Goal: Information Seeking & Learning: Compare options

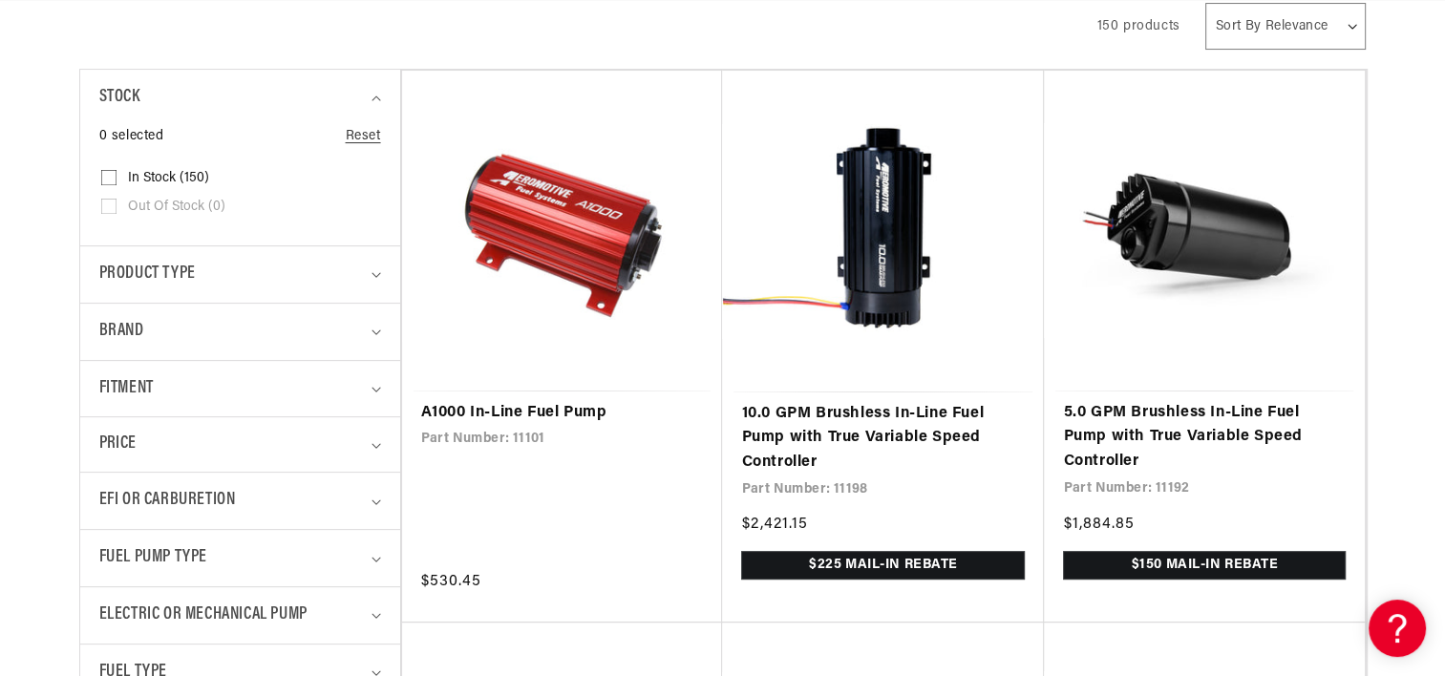
scroll to position [0, 756]
click at [372, 332] on icon "Brand (0 selected)" at bounding box center [377, 333] width 10 height 6
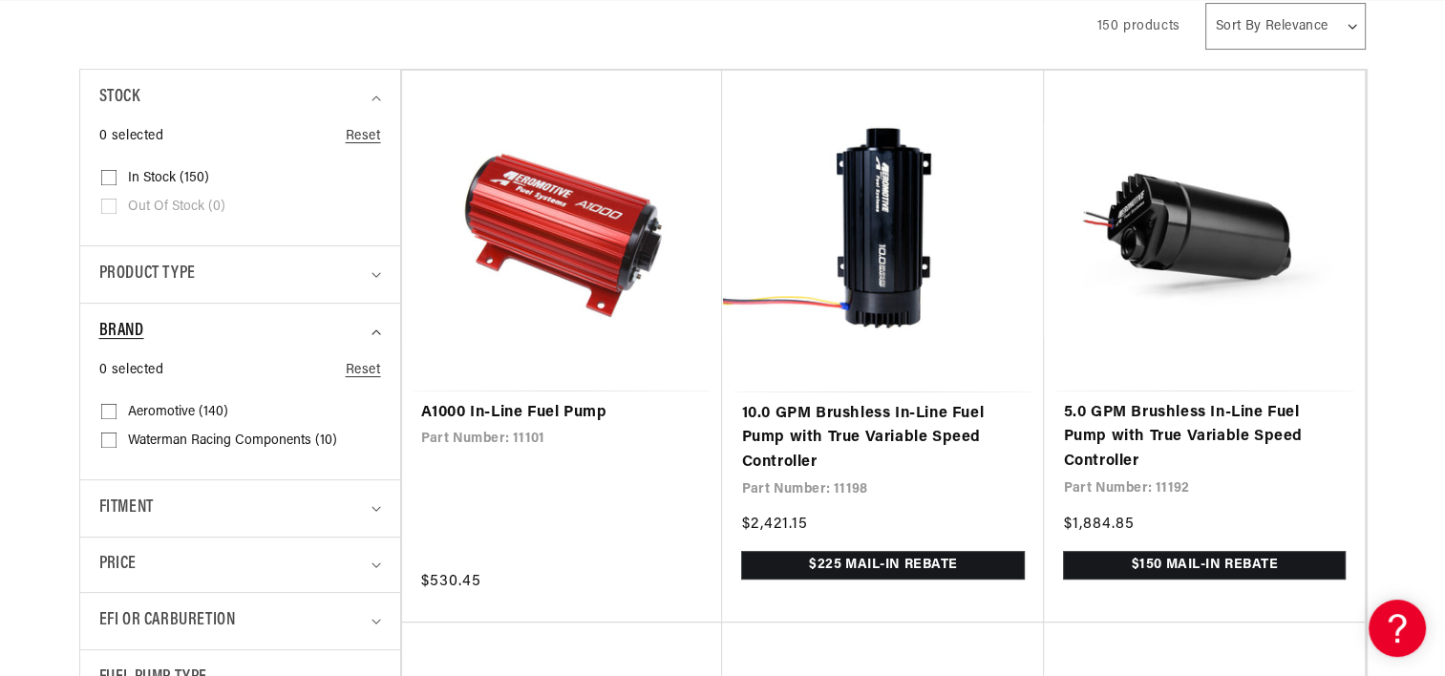
scroll to position [0, 0]
click at [372, 332] on icon "Brand (0 selected)" at bounding box center [377, 333] width 10 height 6
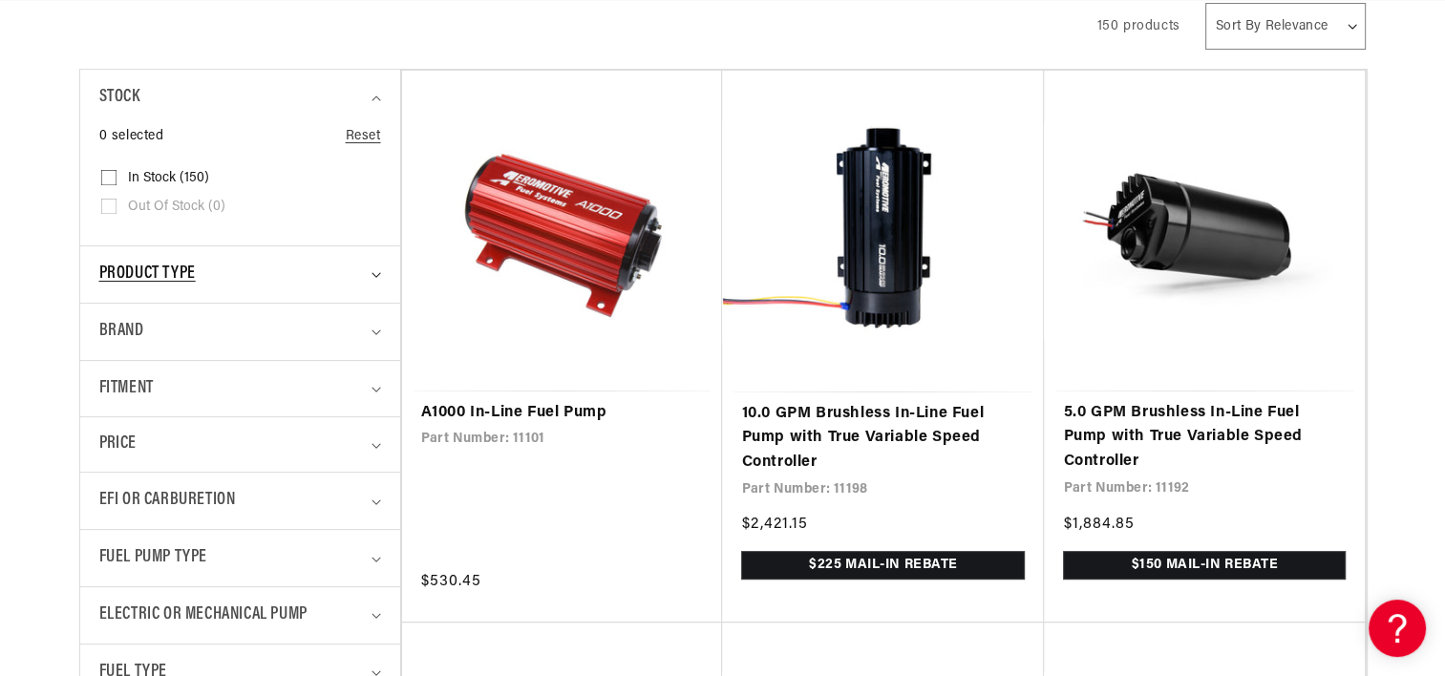
click at [378, 264] on summary "Product type" at bounding box center [240, 274] width 282 height 56
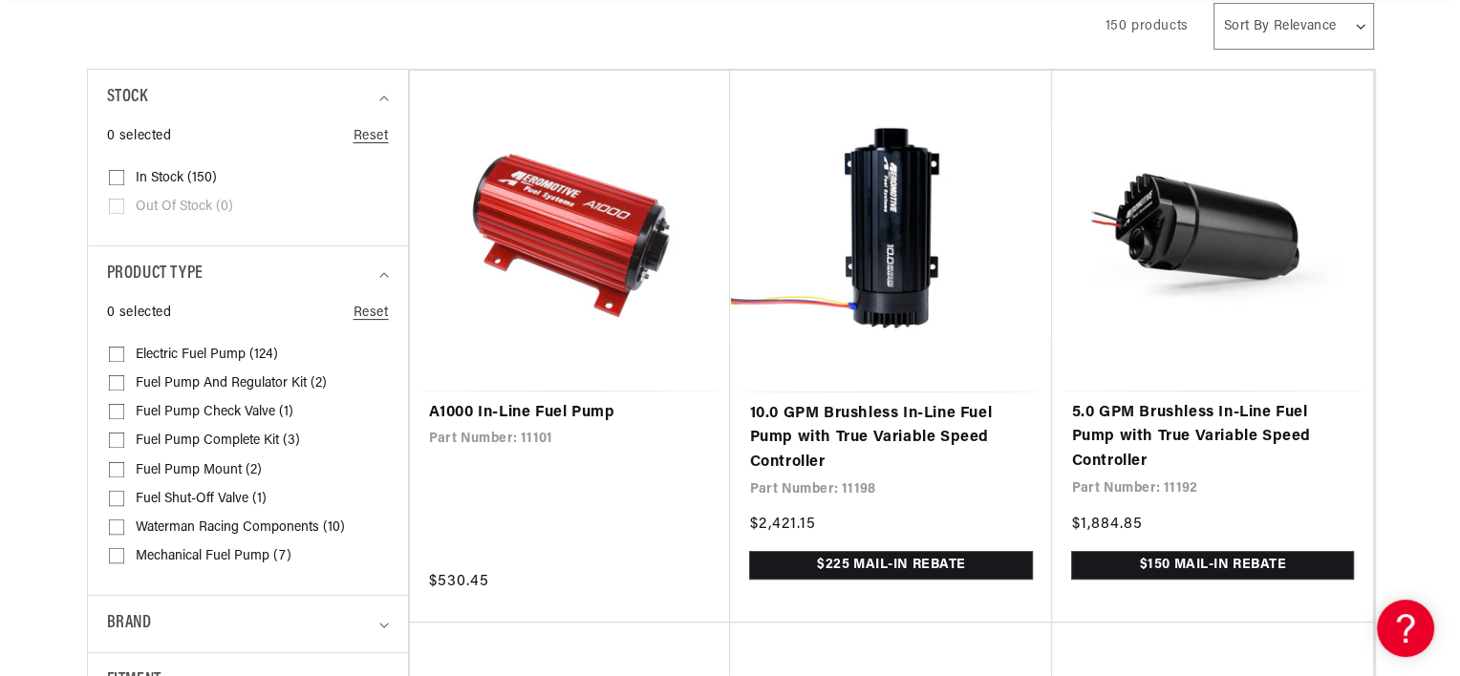
scroll to position [0, 756]
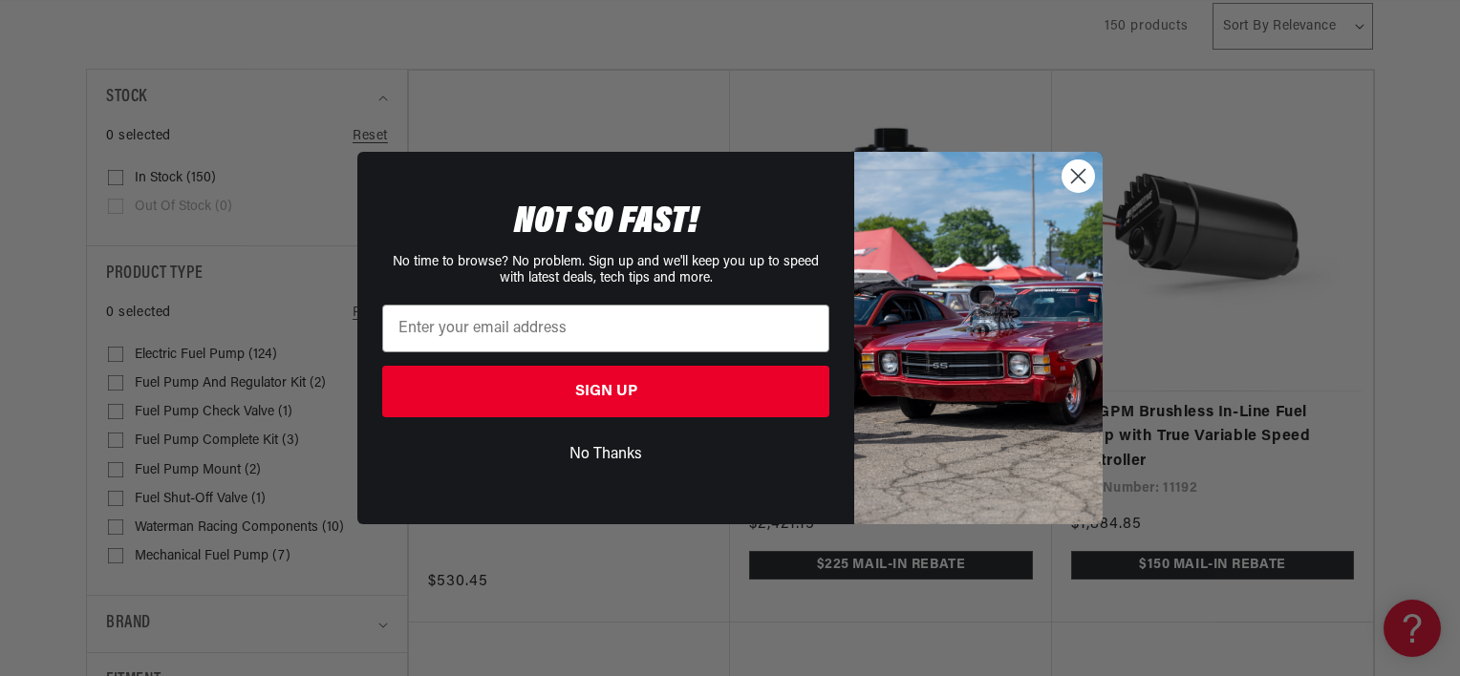
click at [1072, 169] on icon "Close dialog" at bounding box center [1078, 175] width 13 height 13
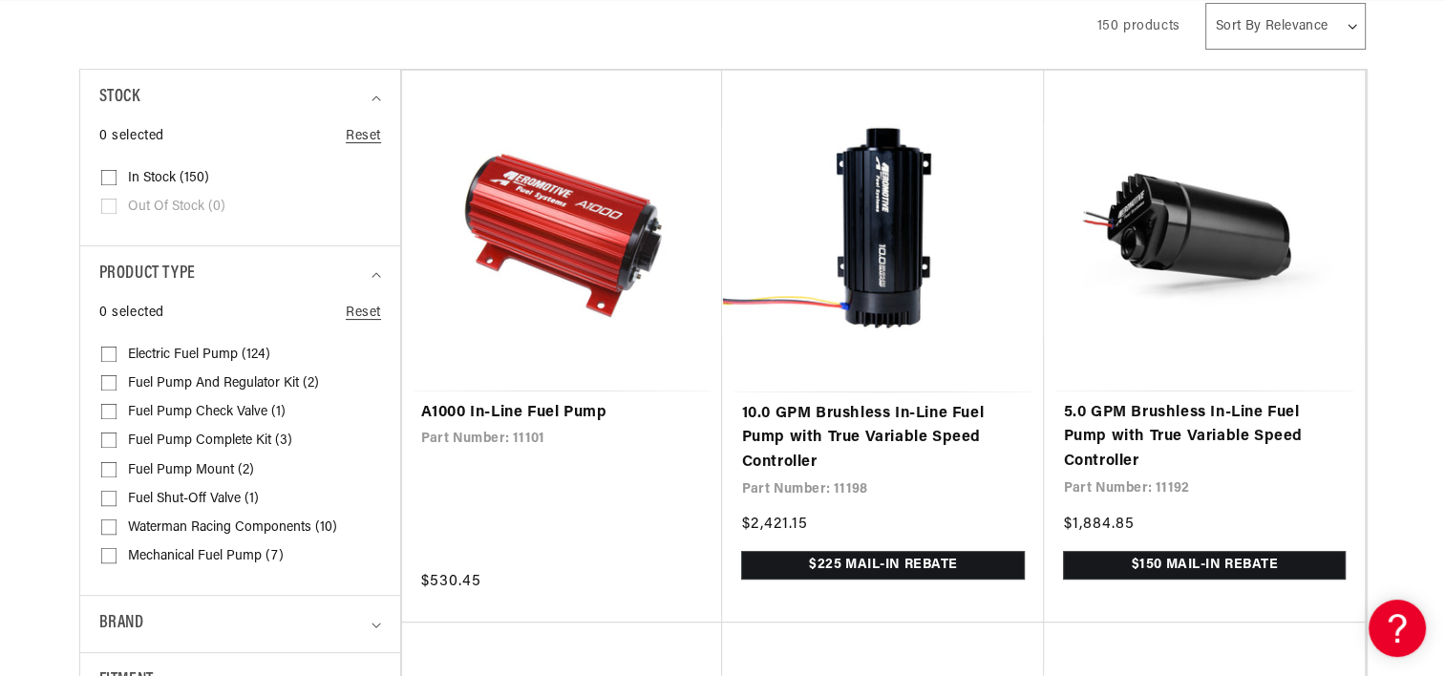
scroll to position [0, 0]
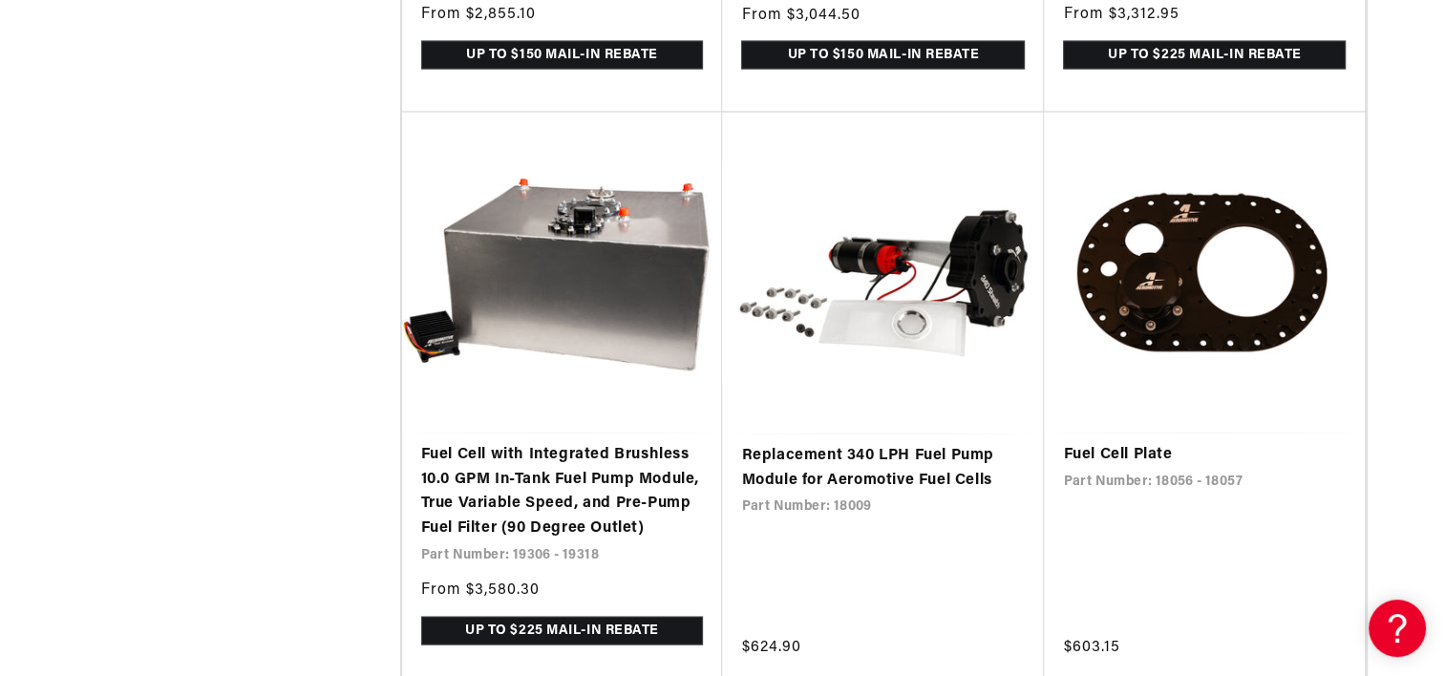
scroll to position [3872, 0]
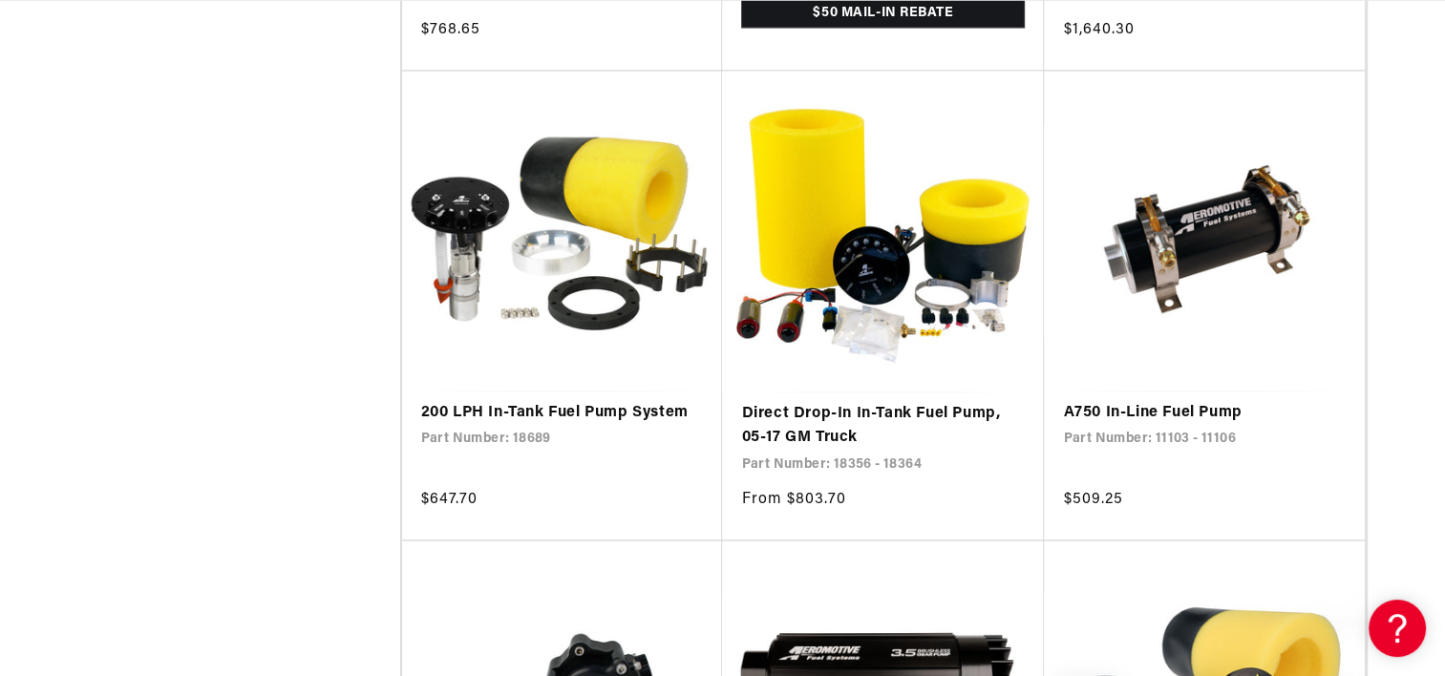
scroll to position [0, 756]
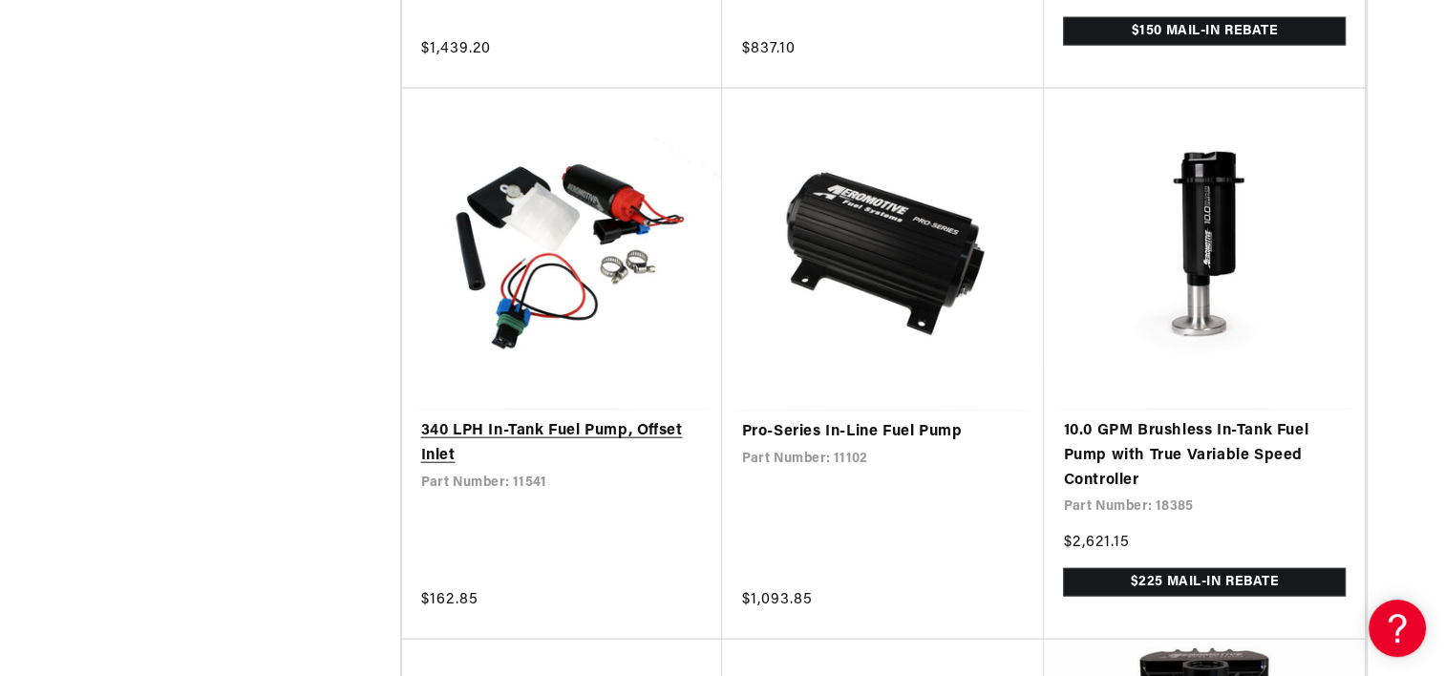
click at [580, 456] on link "340 LPH In-Tank Fuel Pump, Offset Inlet" at bounding box center [562, 443] width 283 height 49
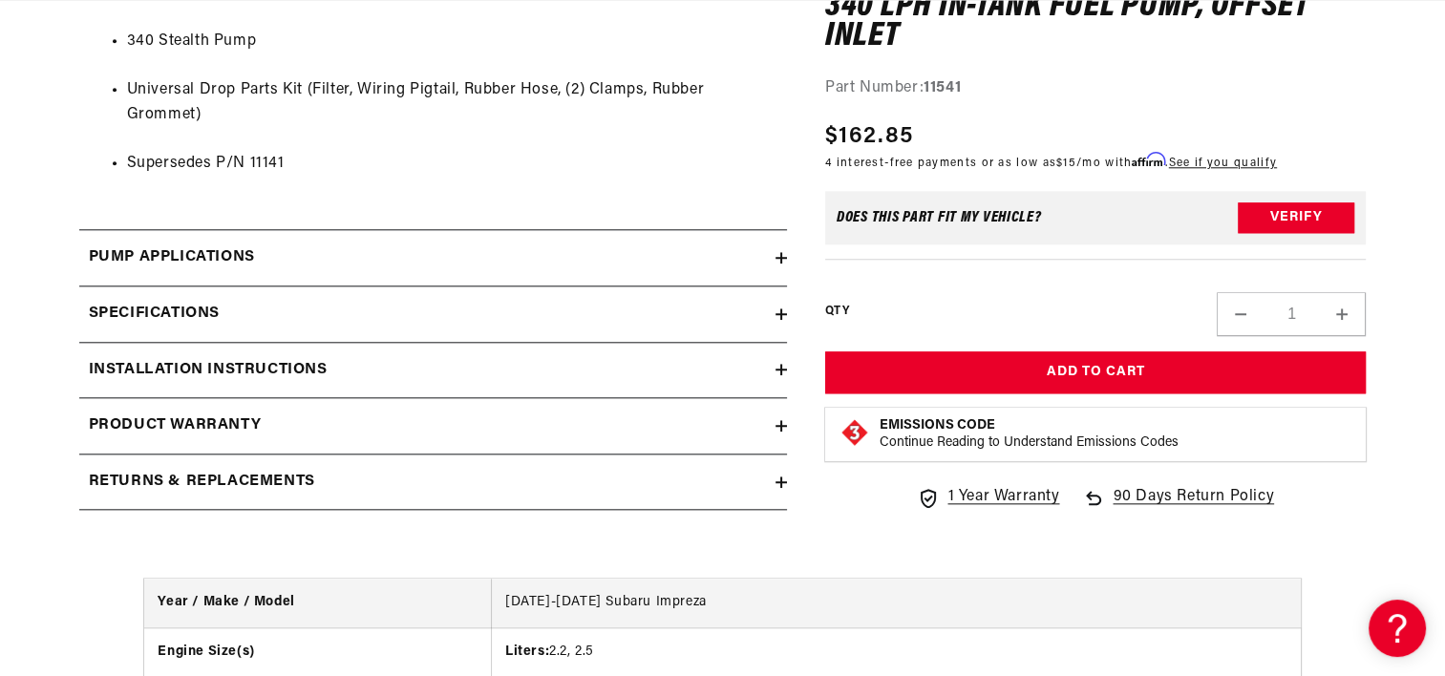
click at [777, 310] on icon at bounding box center [781, 314] width 11 height 11
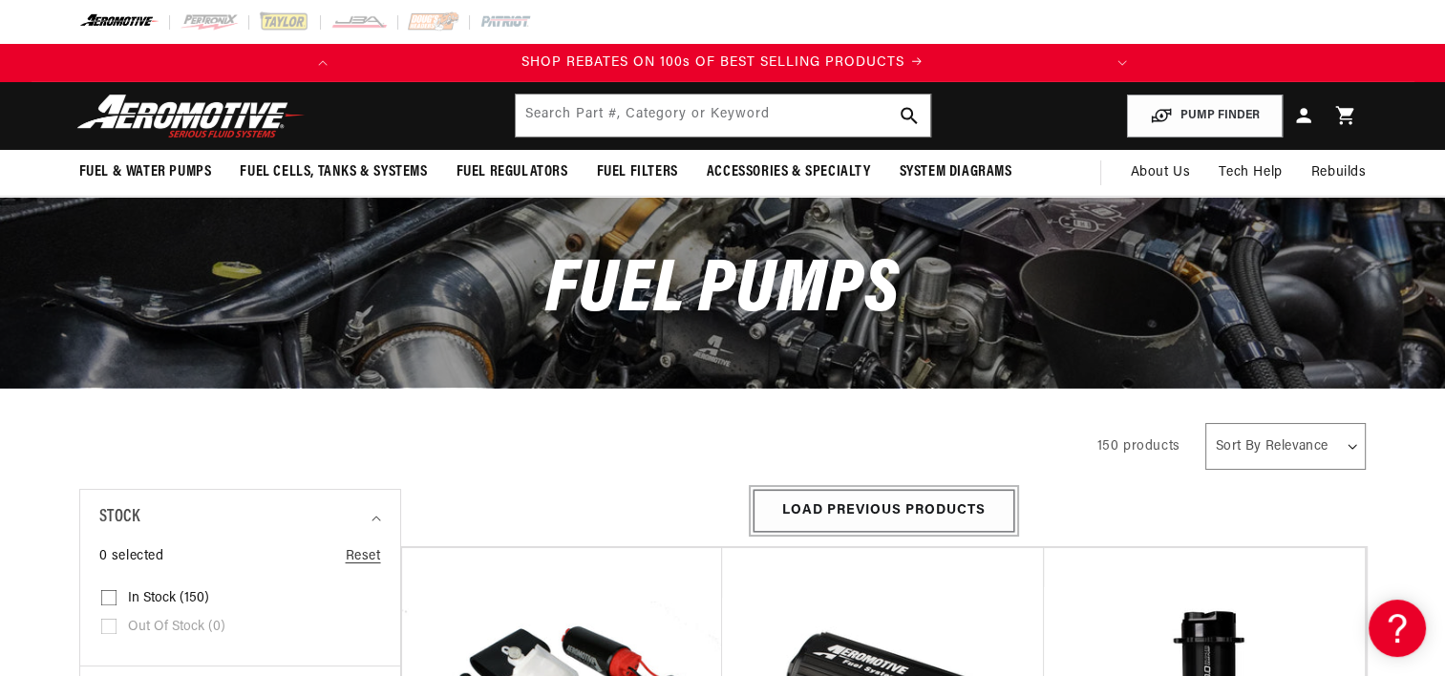
click at [869, 512] on button "Load Previous Products" at bounding box center [884, 511] width 261 height 43
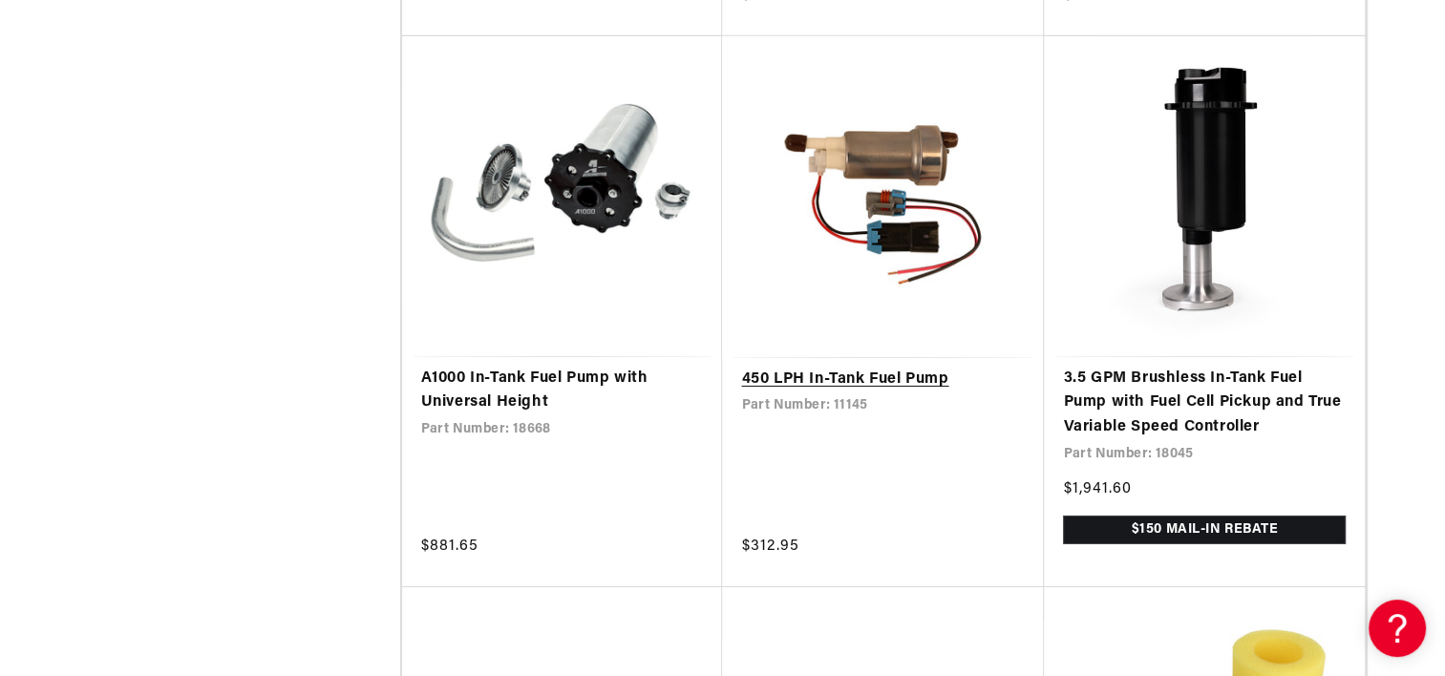
click at [881, 393] on link "450 LPH In-Tank Fuel Pump" at bounding box center [883, 380] width 284 height 25
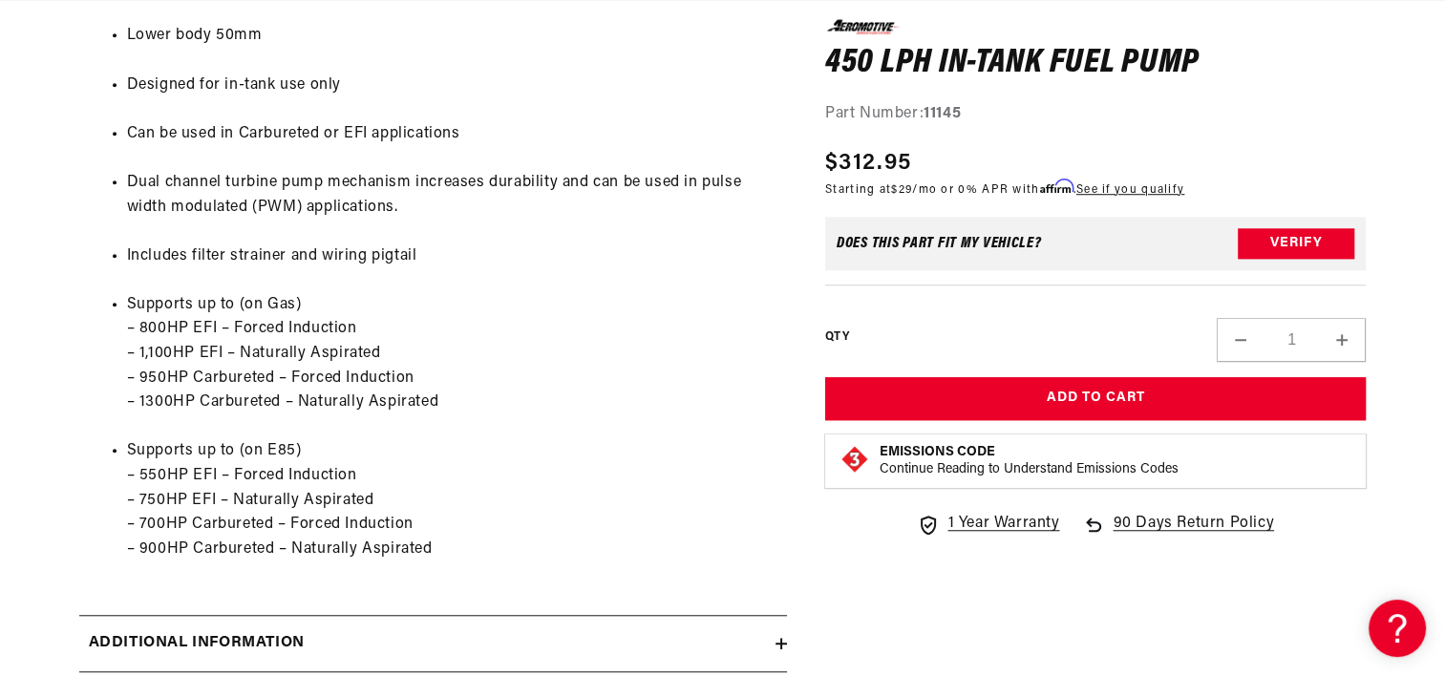
scroll to position [0, 756]
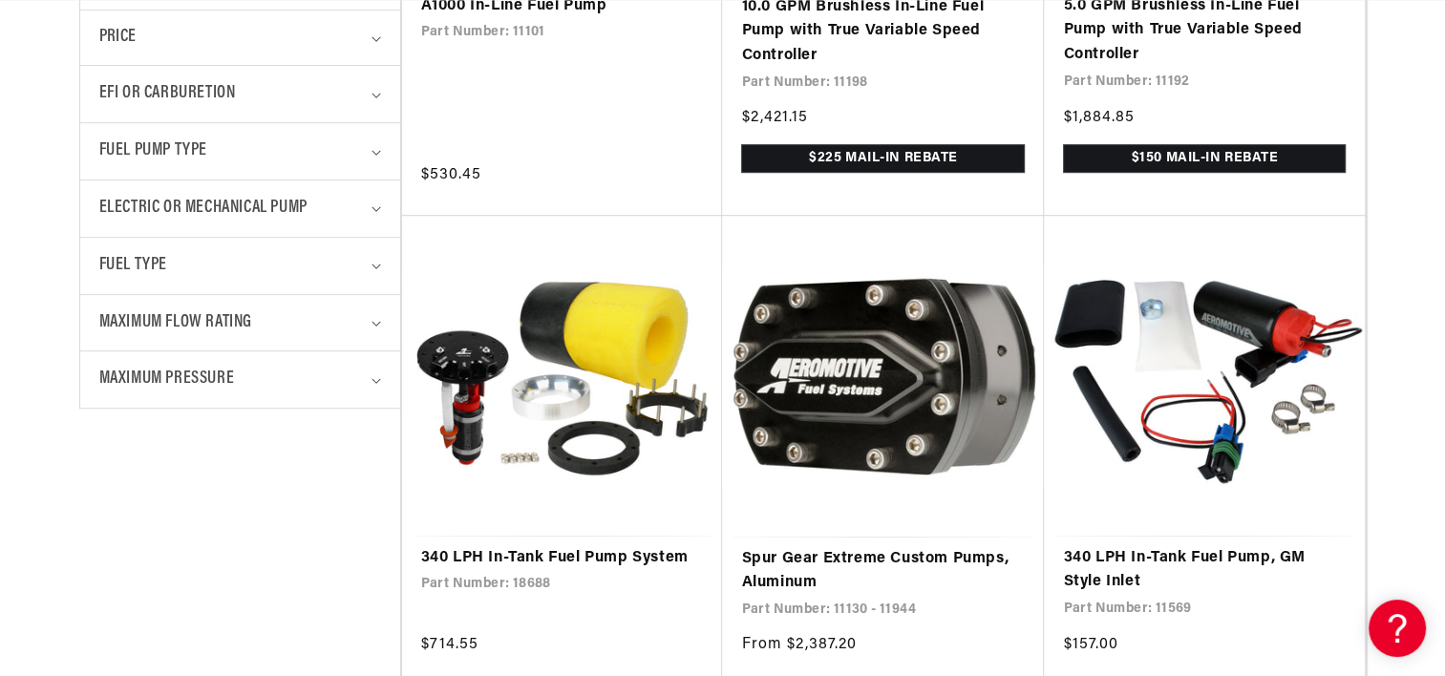
scroll to position [0, 756]
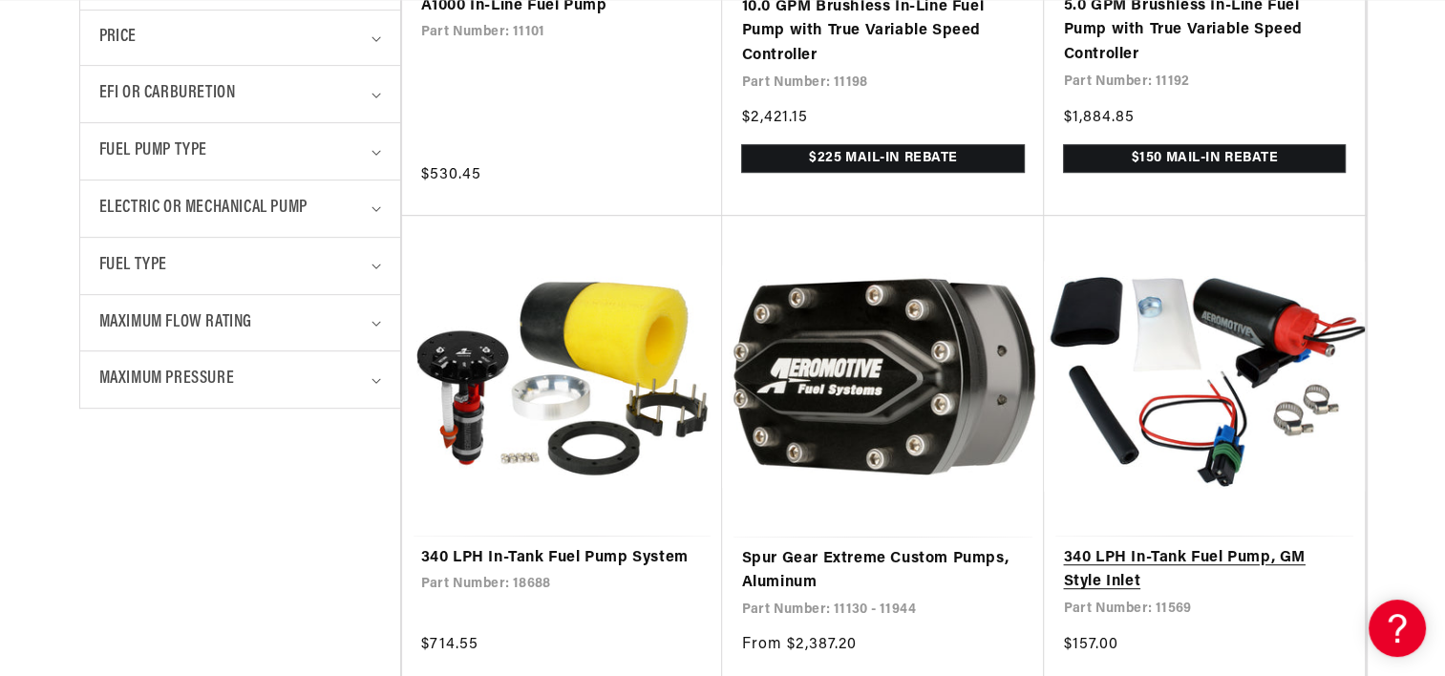
click at [1192, 554] on link "340 LPH In-Tank Fuel Pump, GM Style Inlet" at bounding box center [1204, 570] width 283 height 49
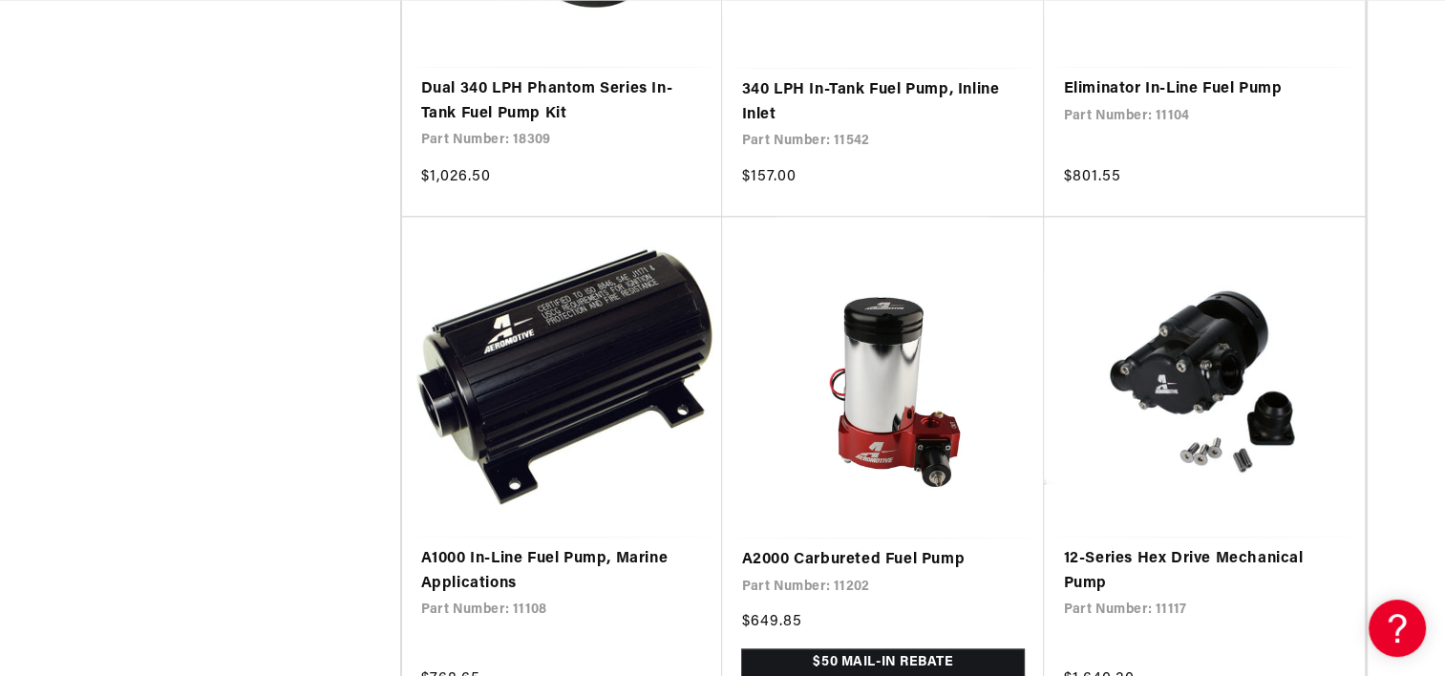
scroll to position [0, 0]
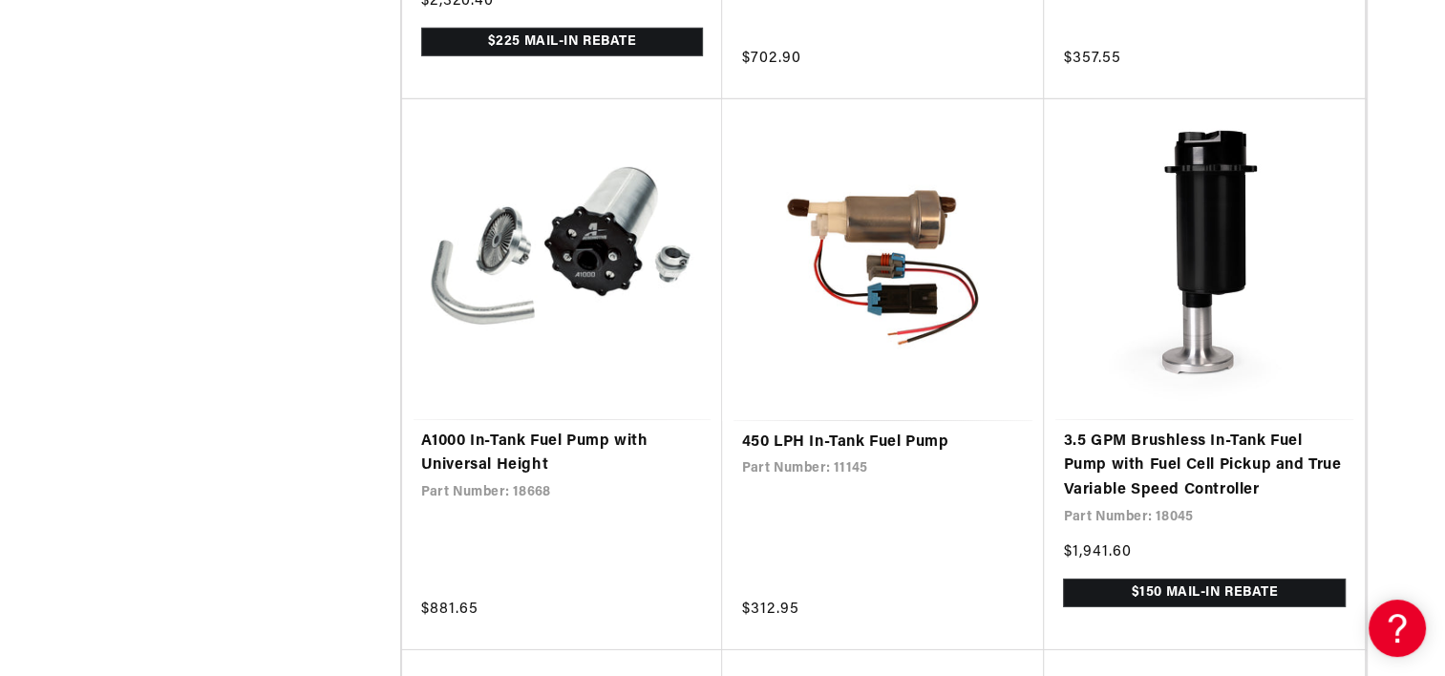
scroll to position [6178, 0]
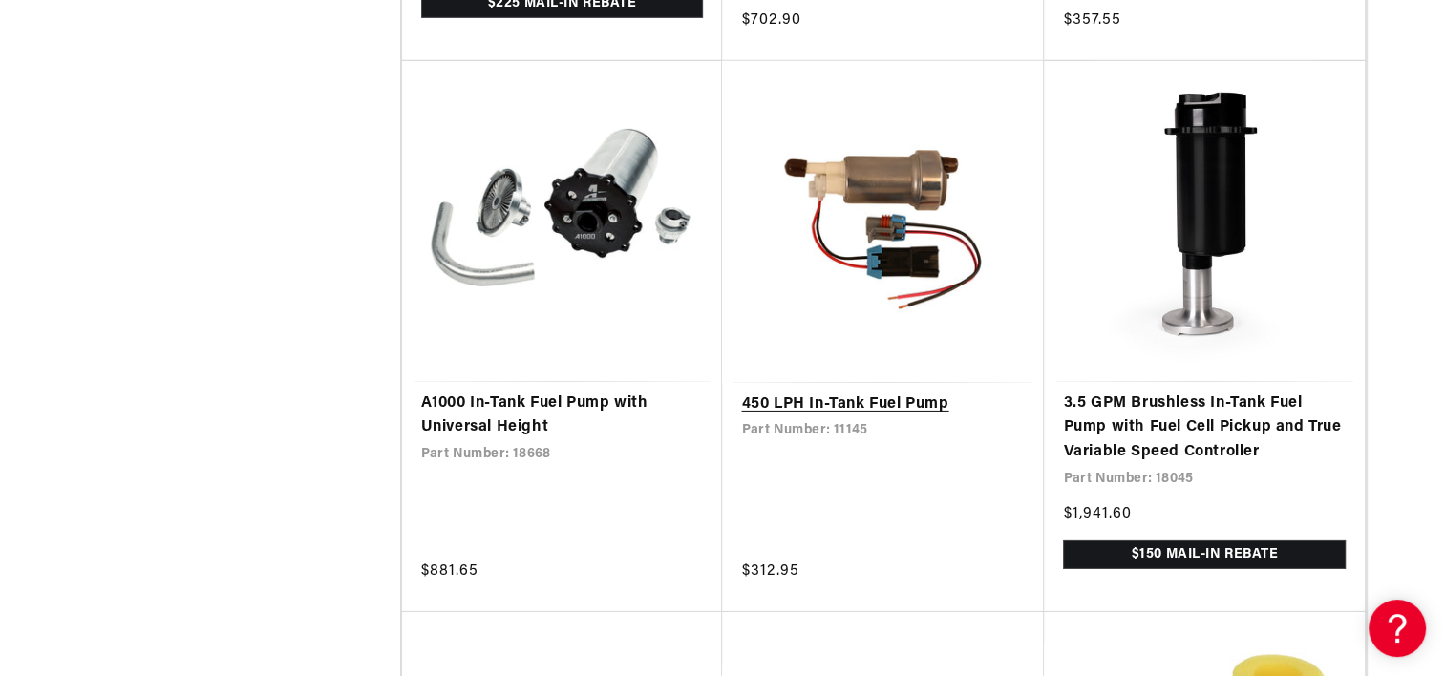
click at [925, 417] on link "450 LPH In-Tank Fuel Pump" at bounding box center [883, 405] width 284 height 25
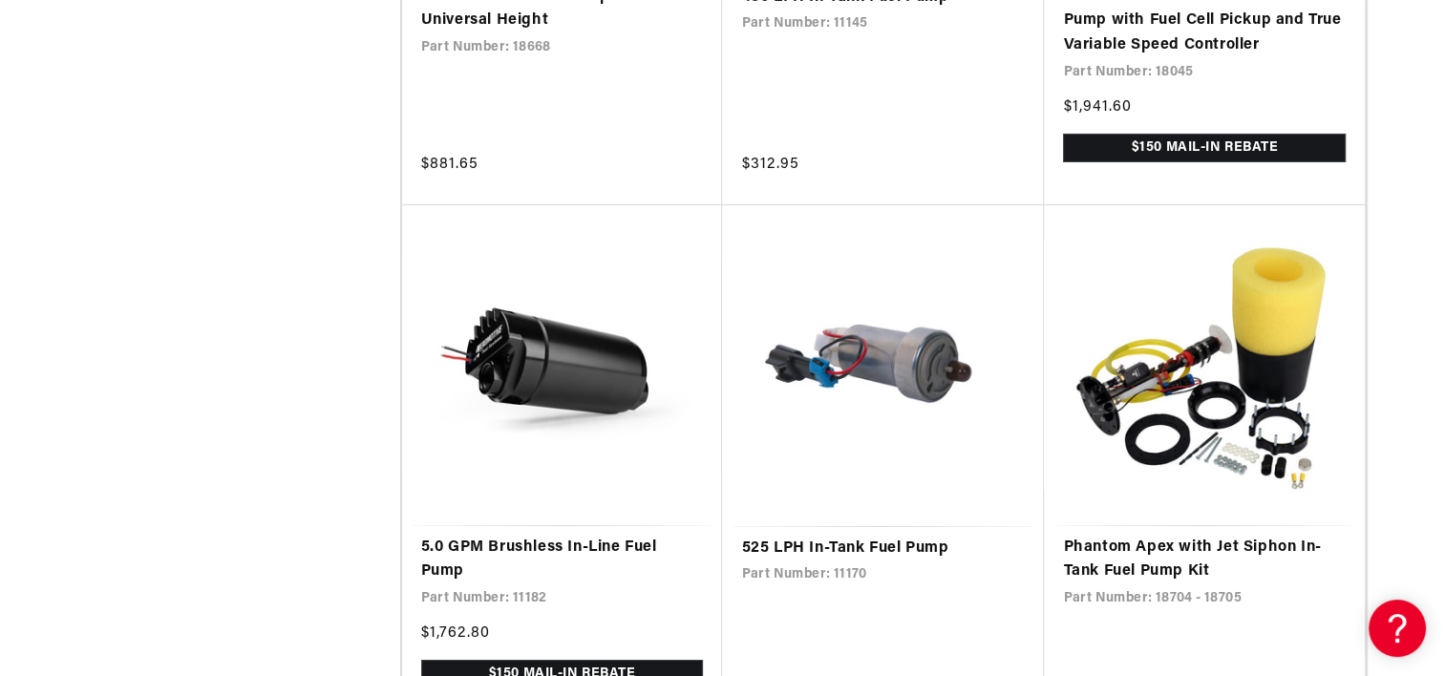
scroll to position [6637, 0]
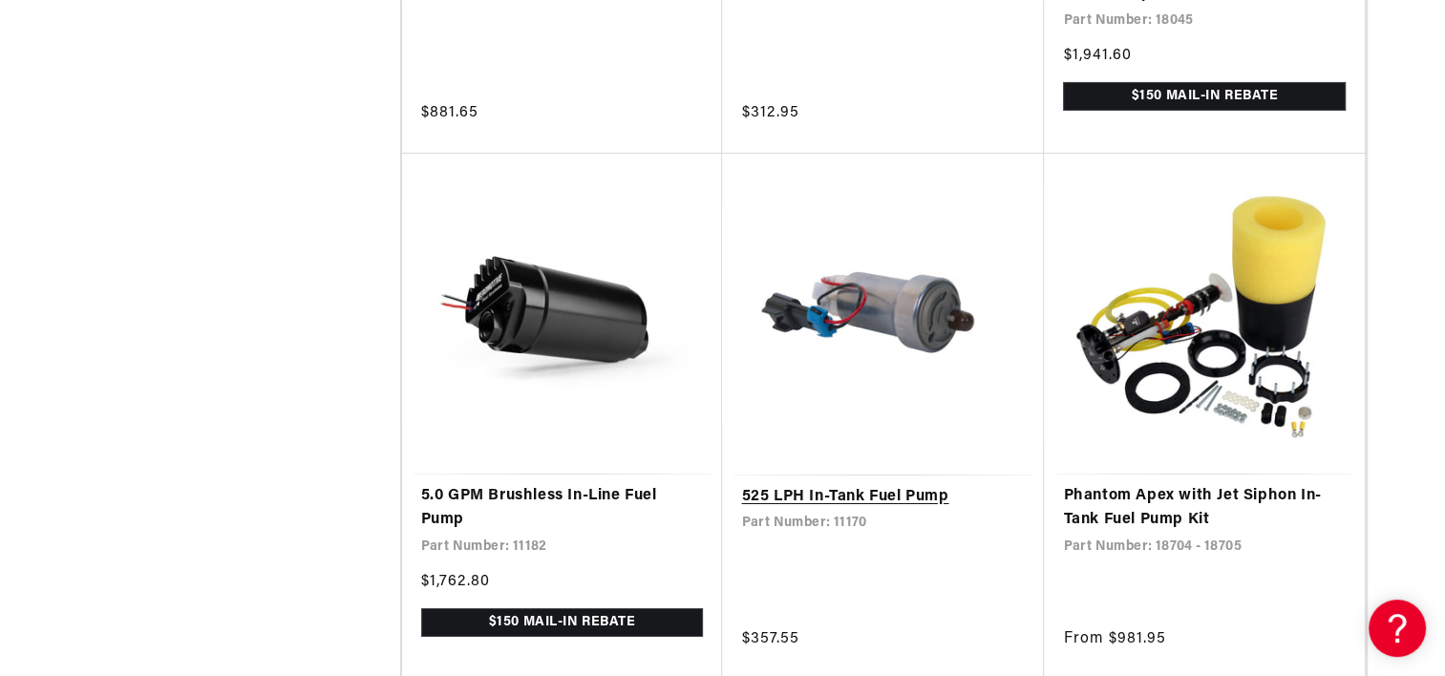
click at [857, 510] on link "525 LPH In-Tank Fuel Pump" at bounding box center [883, 497] width 284 height 25
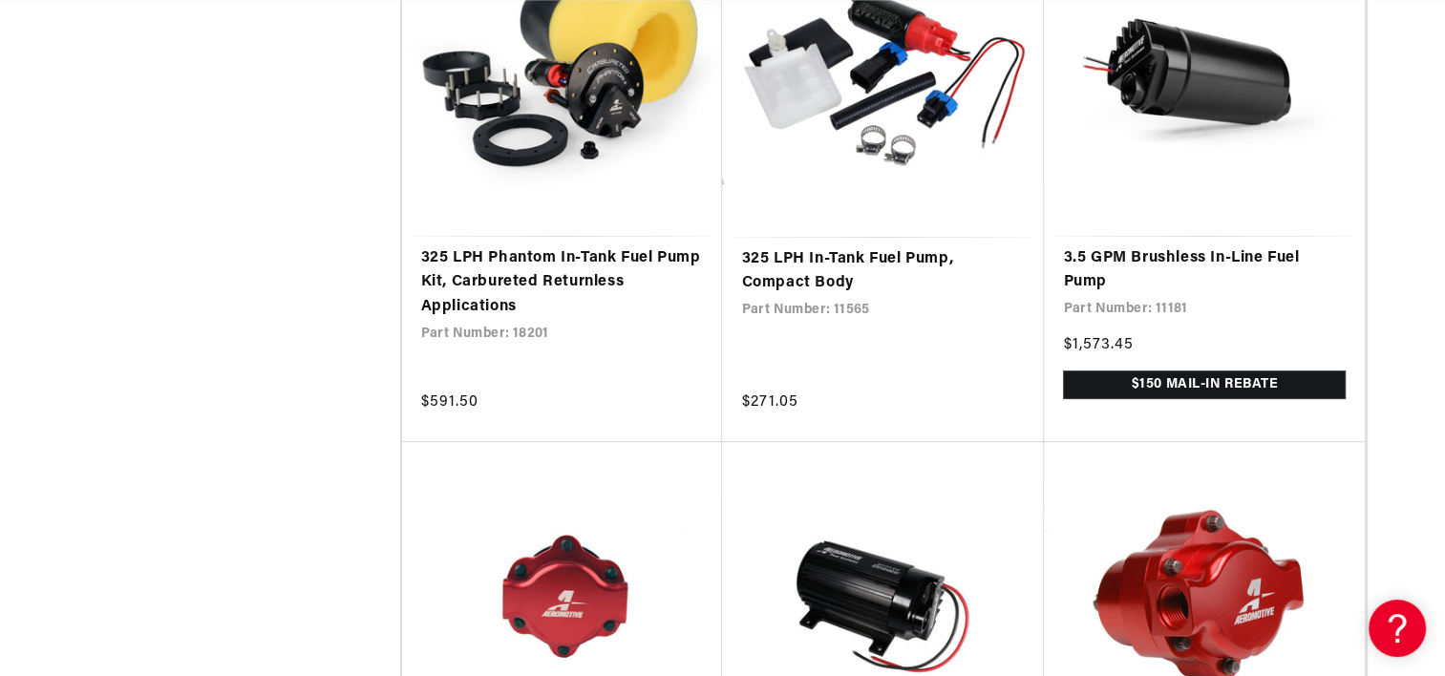
scroll to position [0, 0]
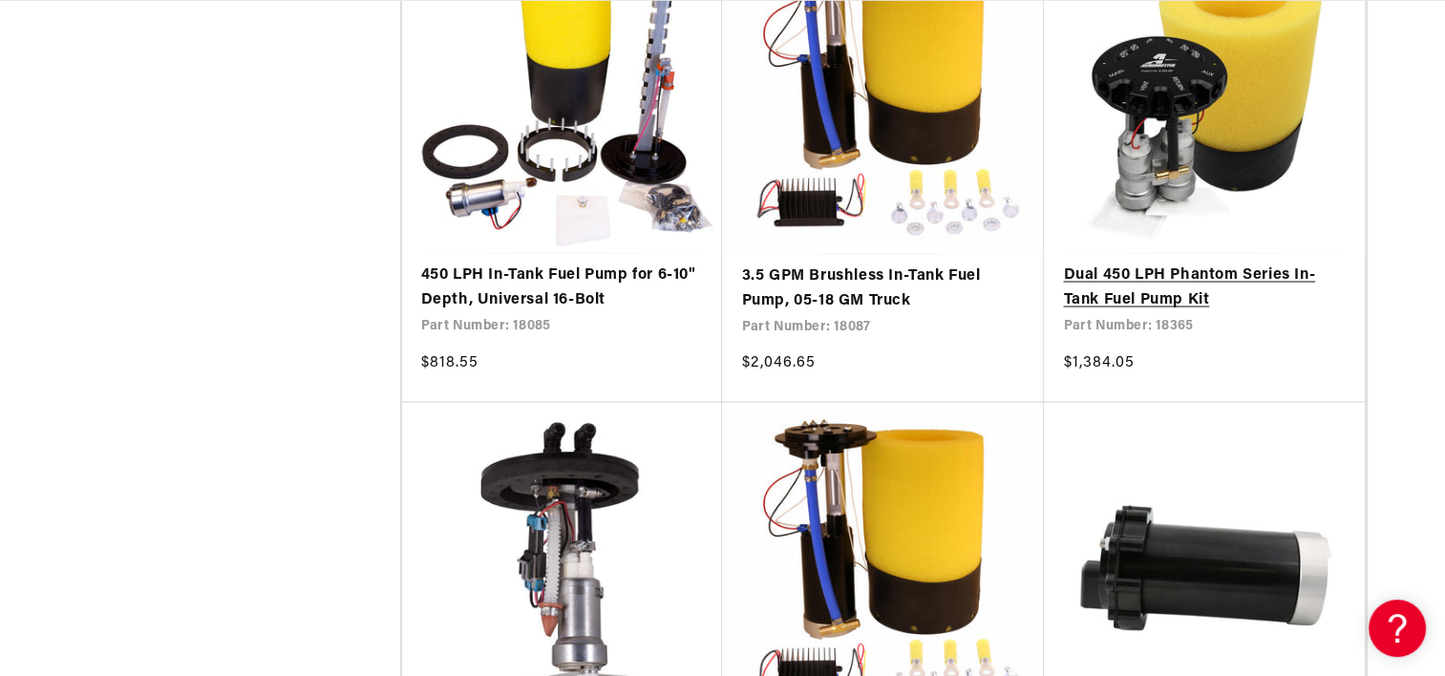
click at [1212, 284] on link "Dual 450 LPH Phantom Series In-Tank Fuel Pump Kit" at bounding box center [1204, 287] width 283 height 49
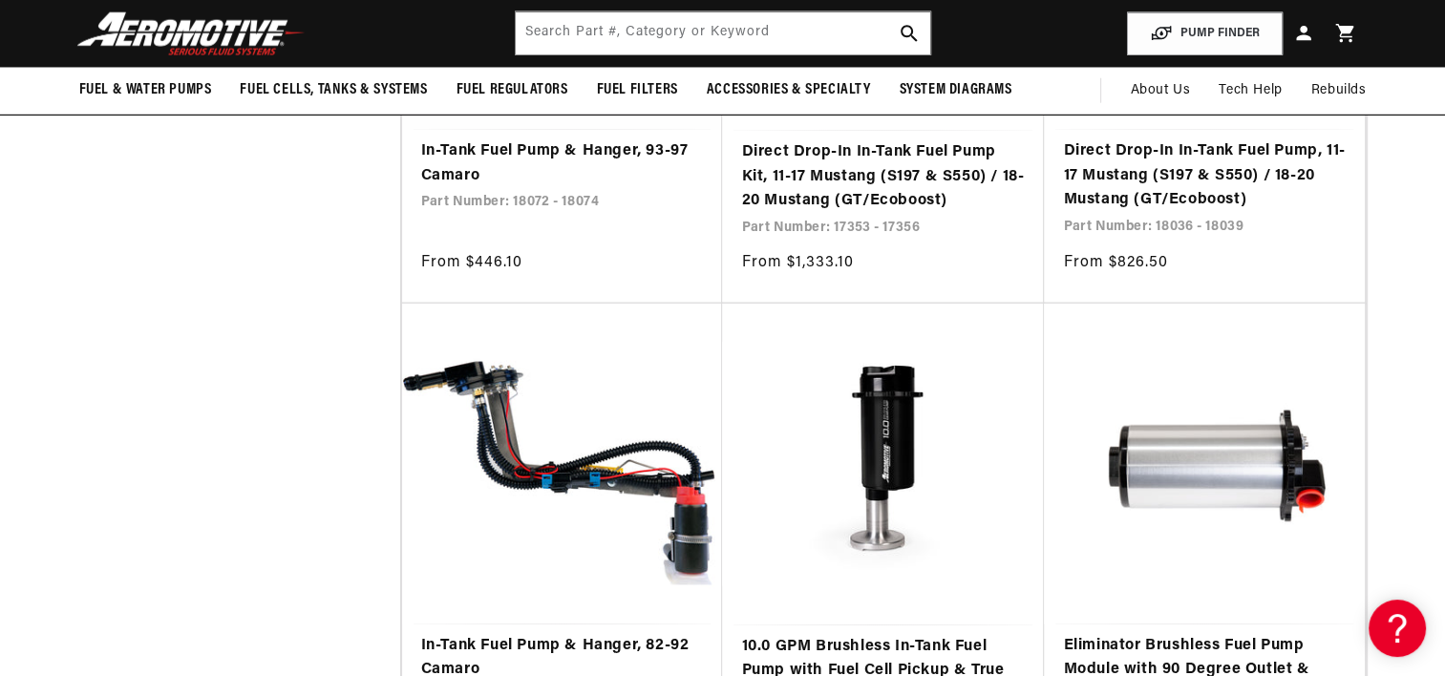
scroll to position [19210, 0]
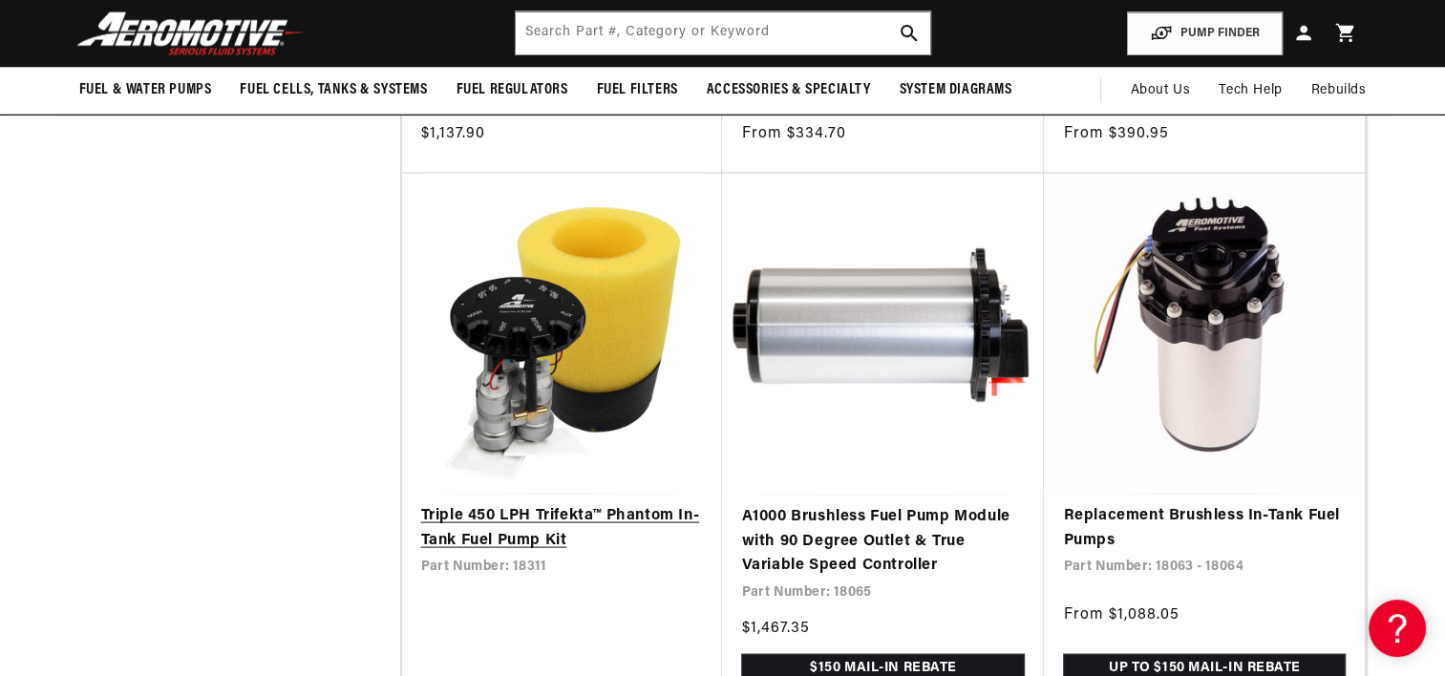
click at [524, 528] on link "Triple 450 LPH Trifekta™ Phantom In-Tank Fuel Pump Kit" at bounding box center [562, 528] width 283 height 49
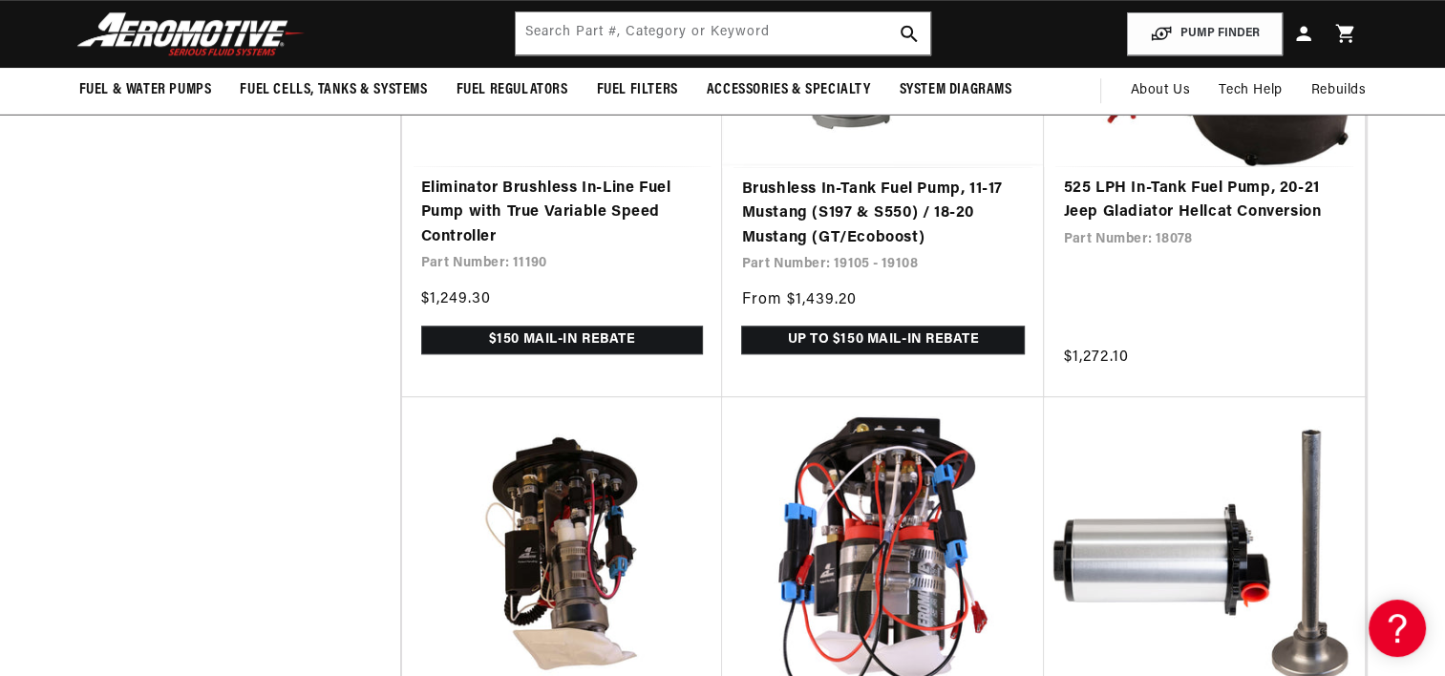
scroll to position [0, 756]
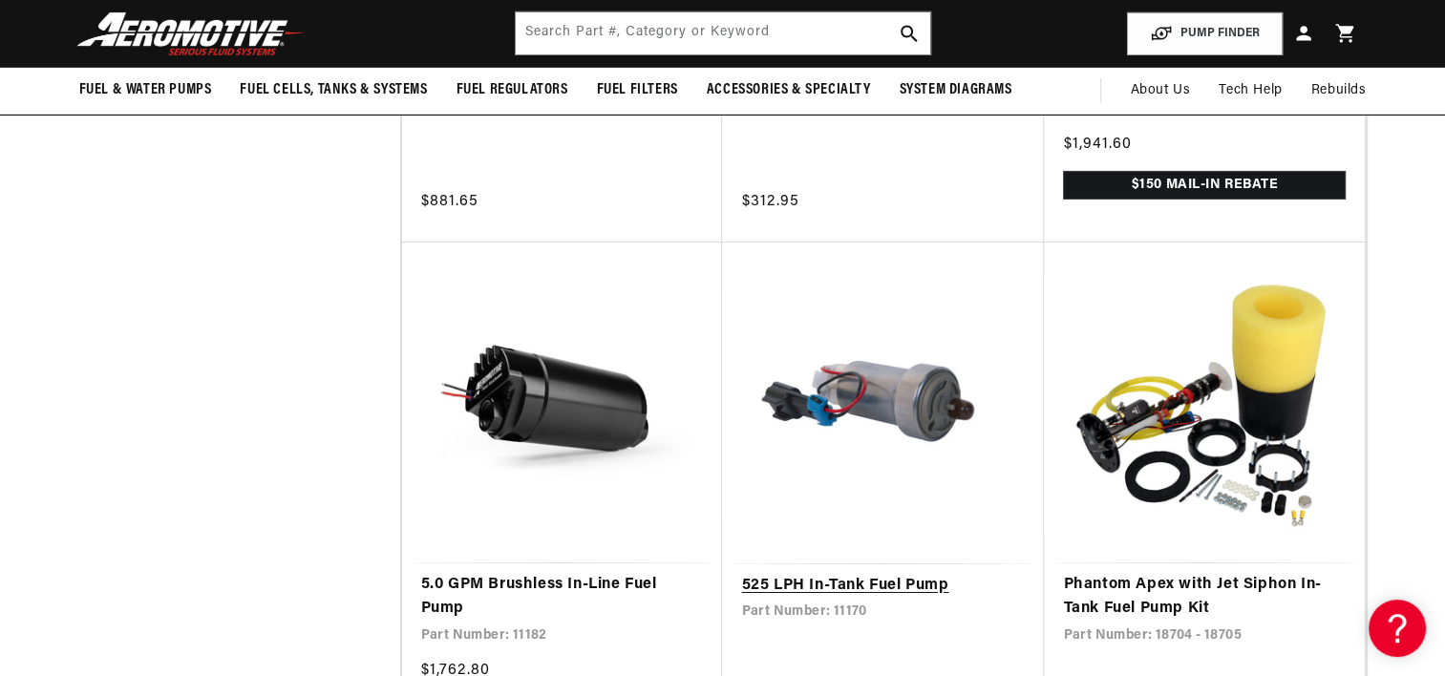
click at [883, 574] on link "525 LPH In-Tank Fuel Pump" at bounding box center [883, 586] width 284 height 25
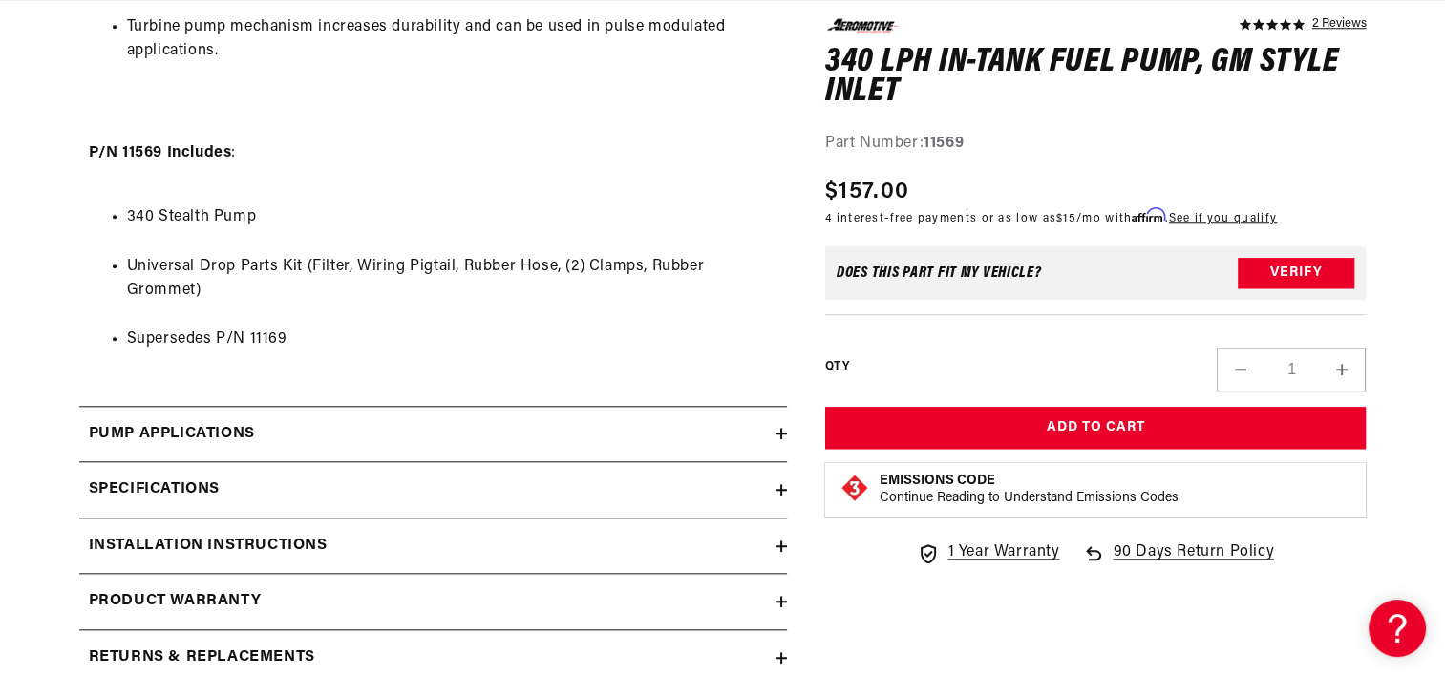
scroll to position [1872, 0]
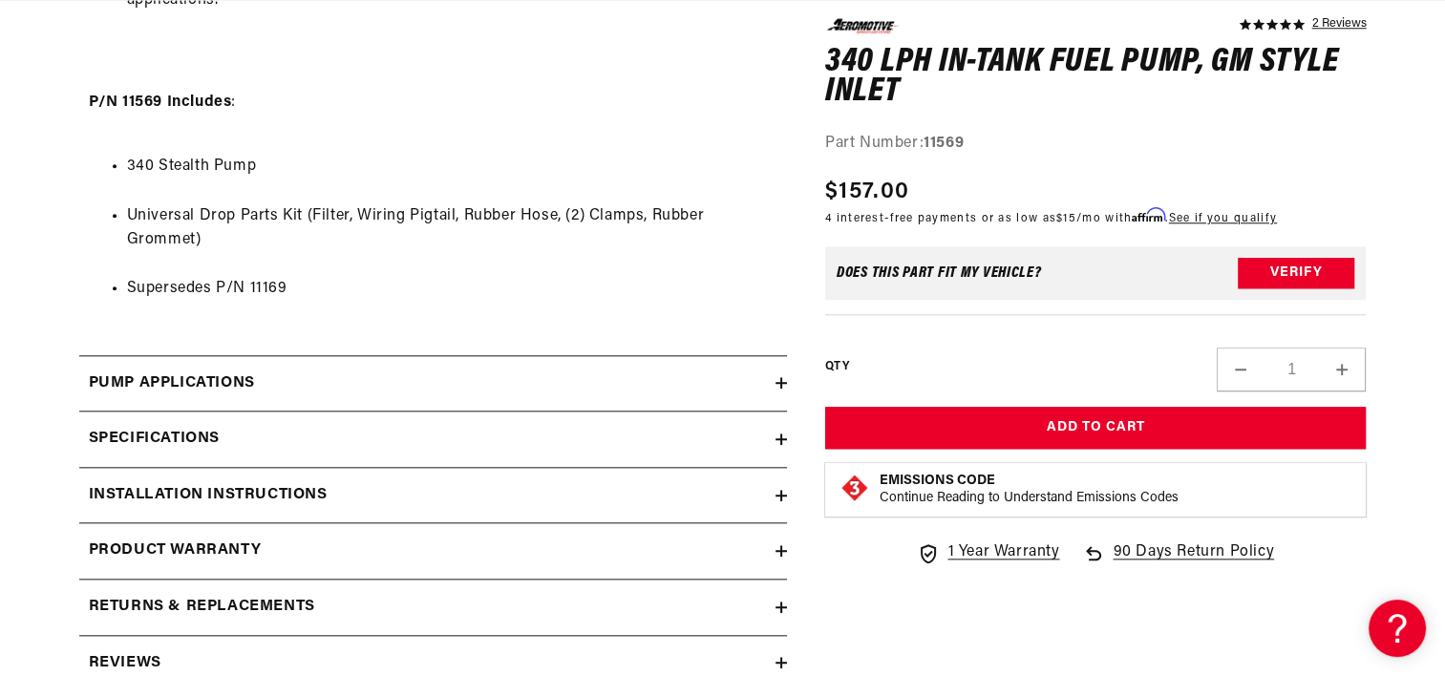
click at [773, 382] on div "Pump Applications" at bounding box center [427, 384] width 696 height 25
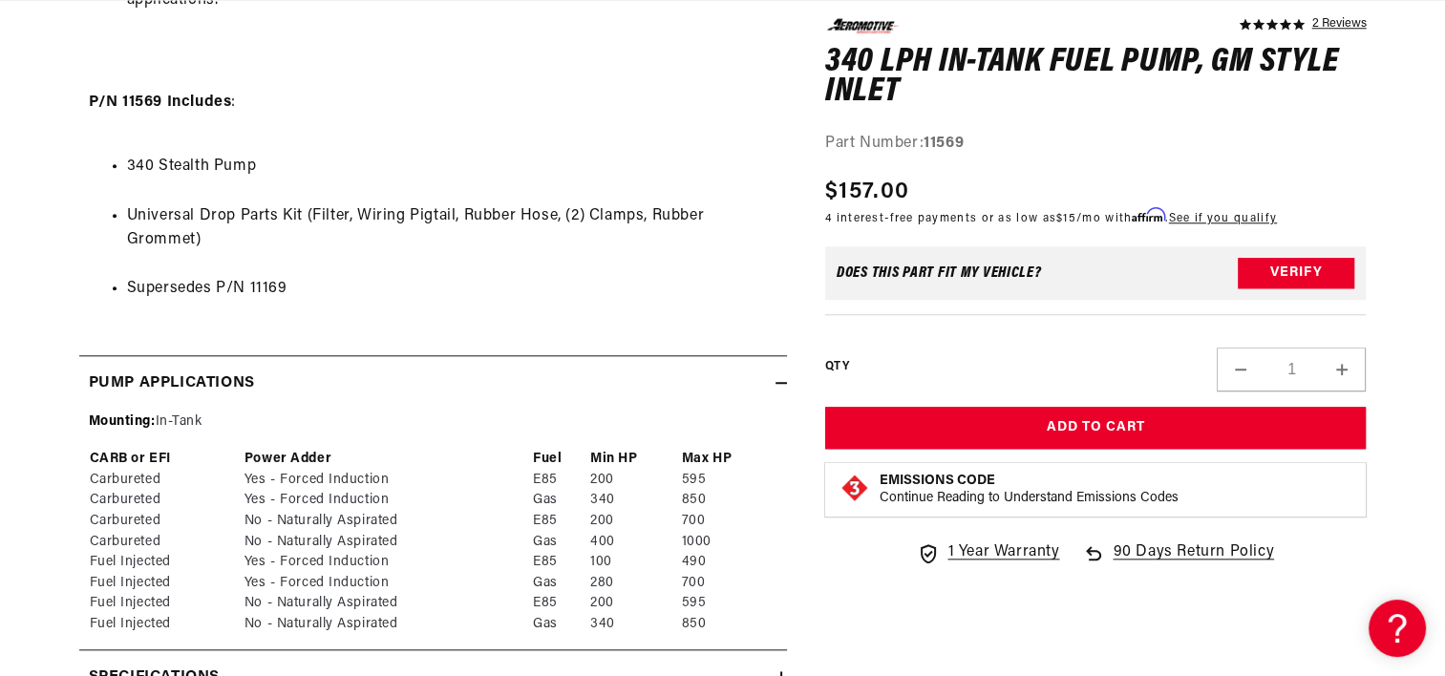
scroll to position [0, 756]
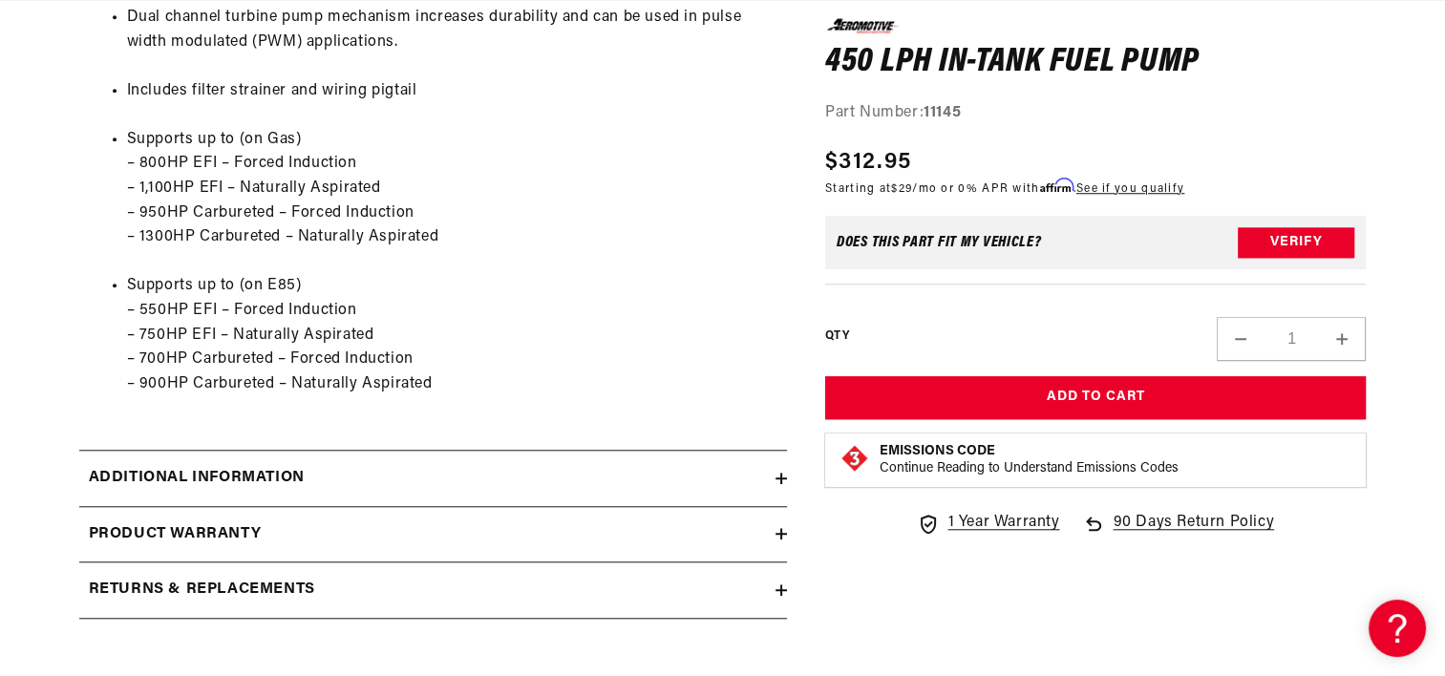
scroll to position [0, 717]
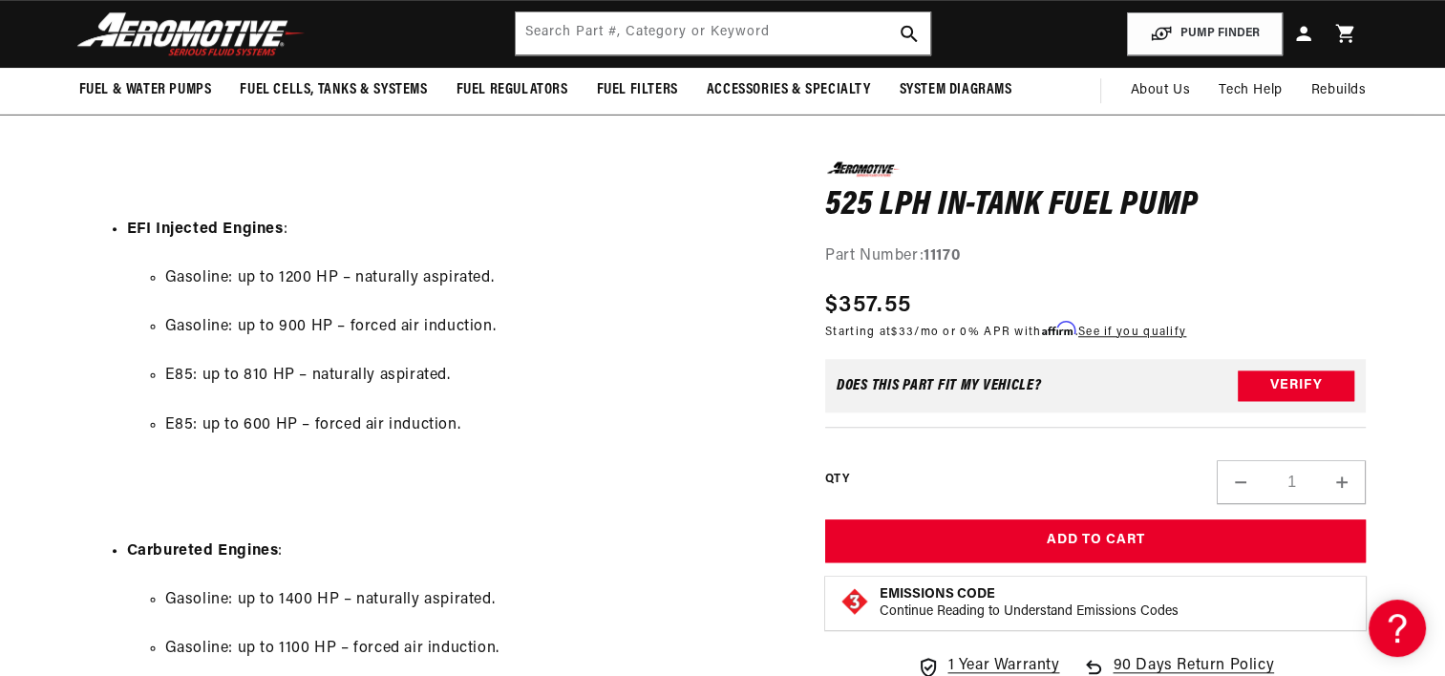
scroll to position [0, 756]
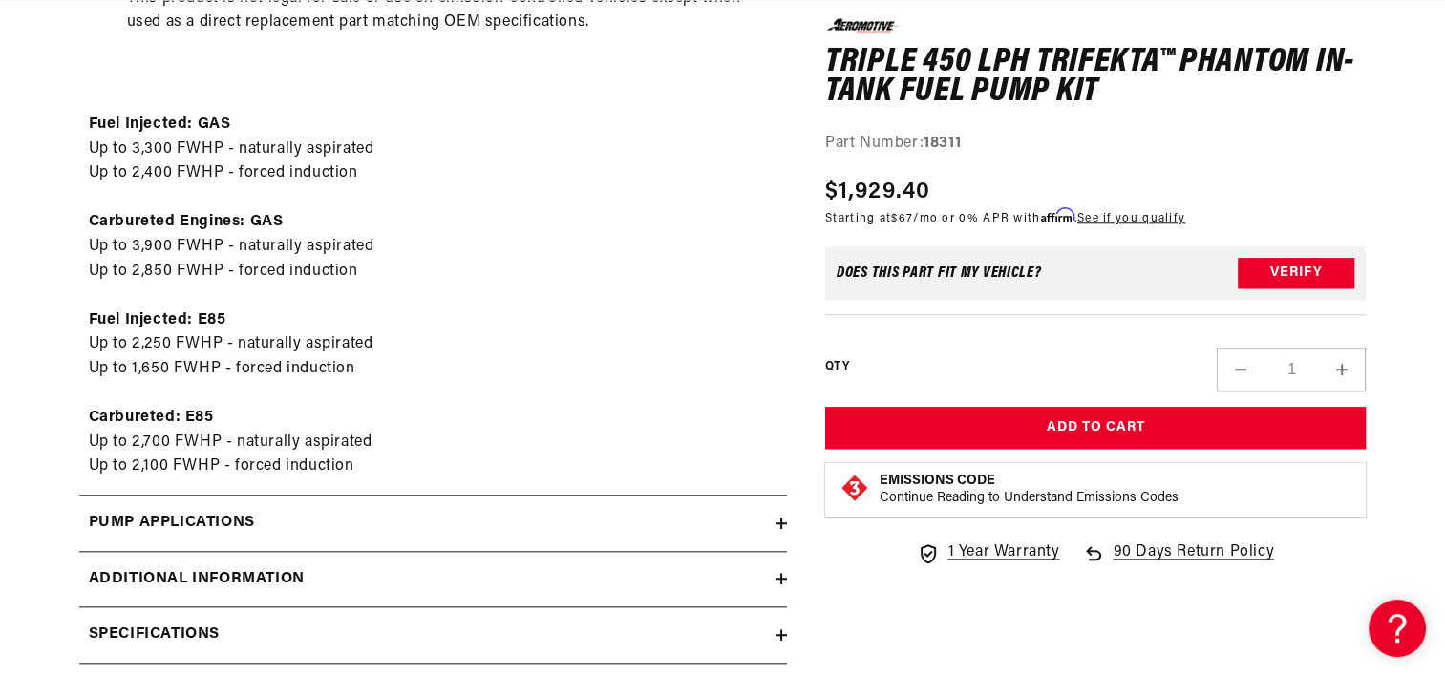
scroll to position [0, 756]
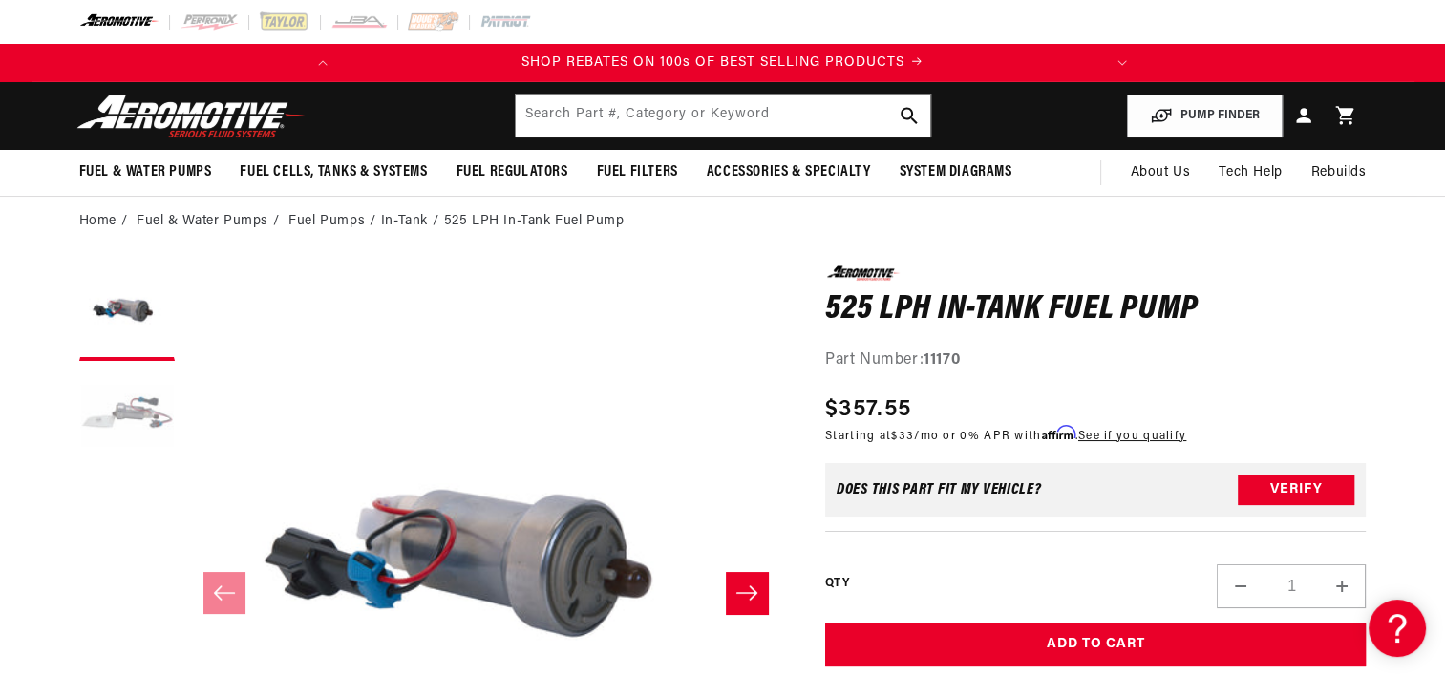
click at [134, 408] on button "Load image 2 in gallery view" at bounding box center [127, 419] width 96 height 96
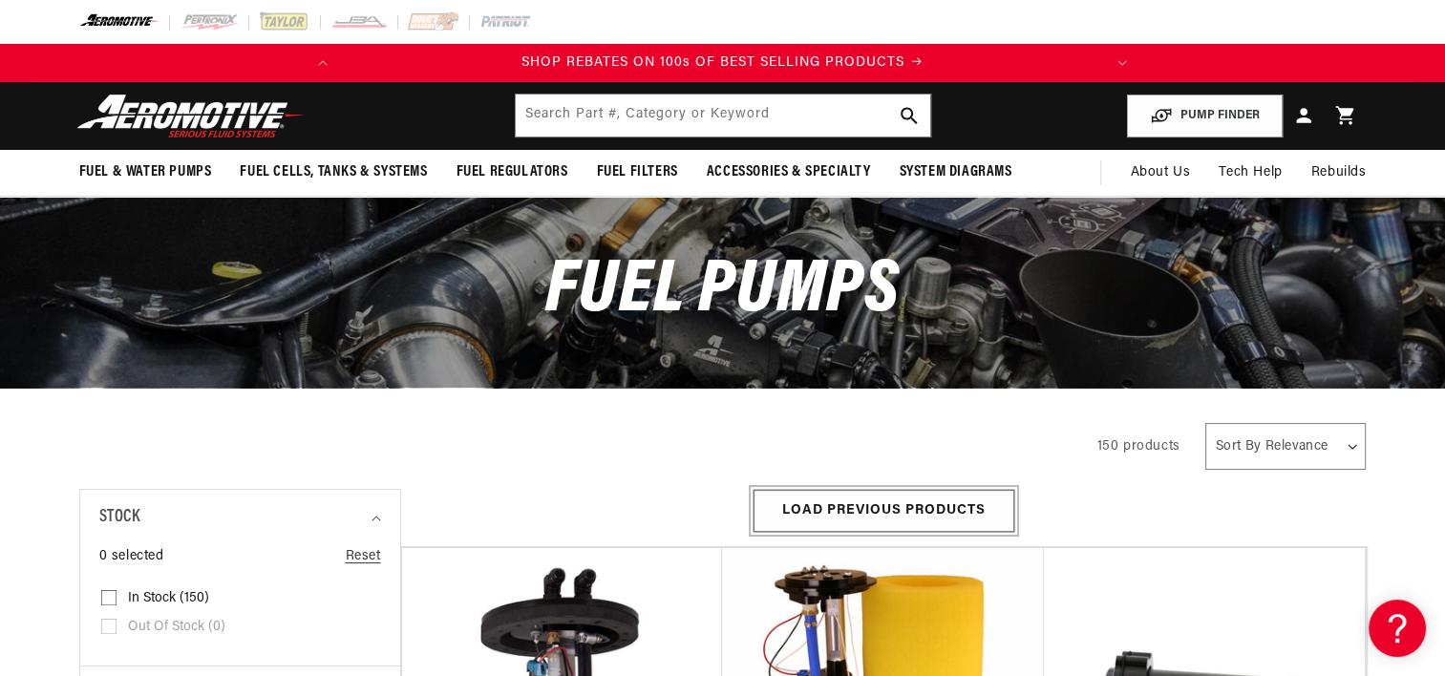
click at [823, 507] on button "Load Previous Products" at bounding box center [884, 511] width 261 height 43
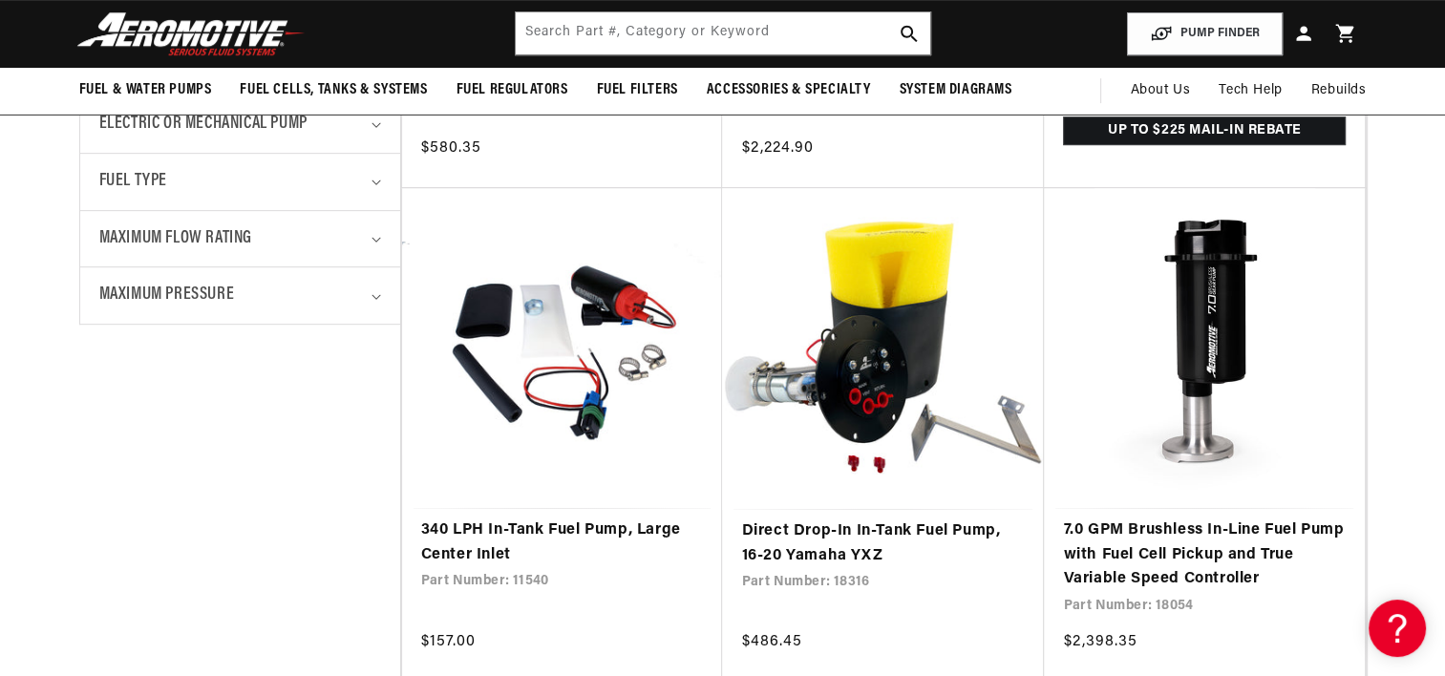
scroll to position [122, 0]
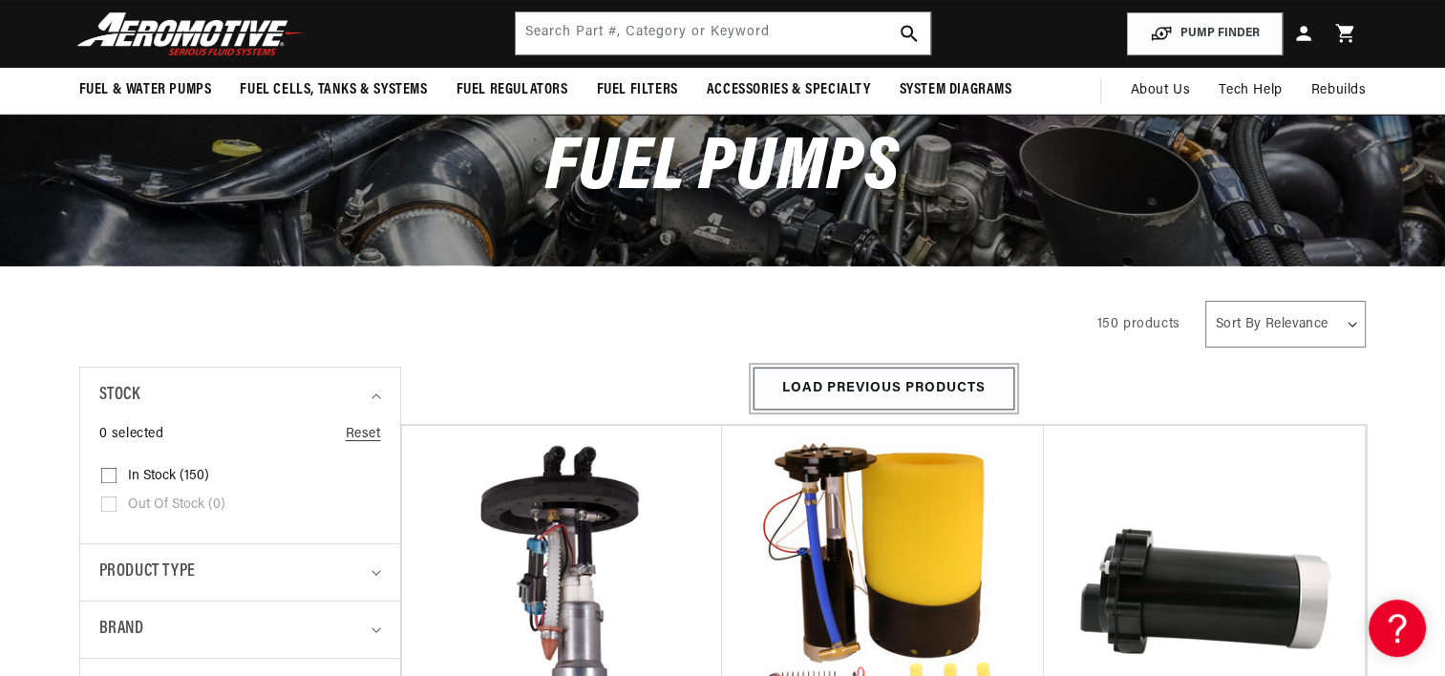
click at [906, 394] on button "Load Previous Products" at bounding box center [884, 389] width 261 height 43
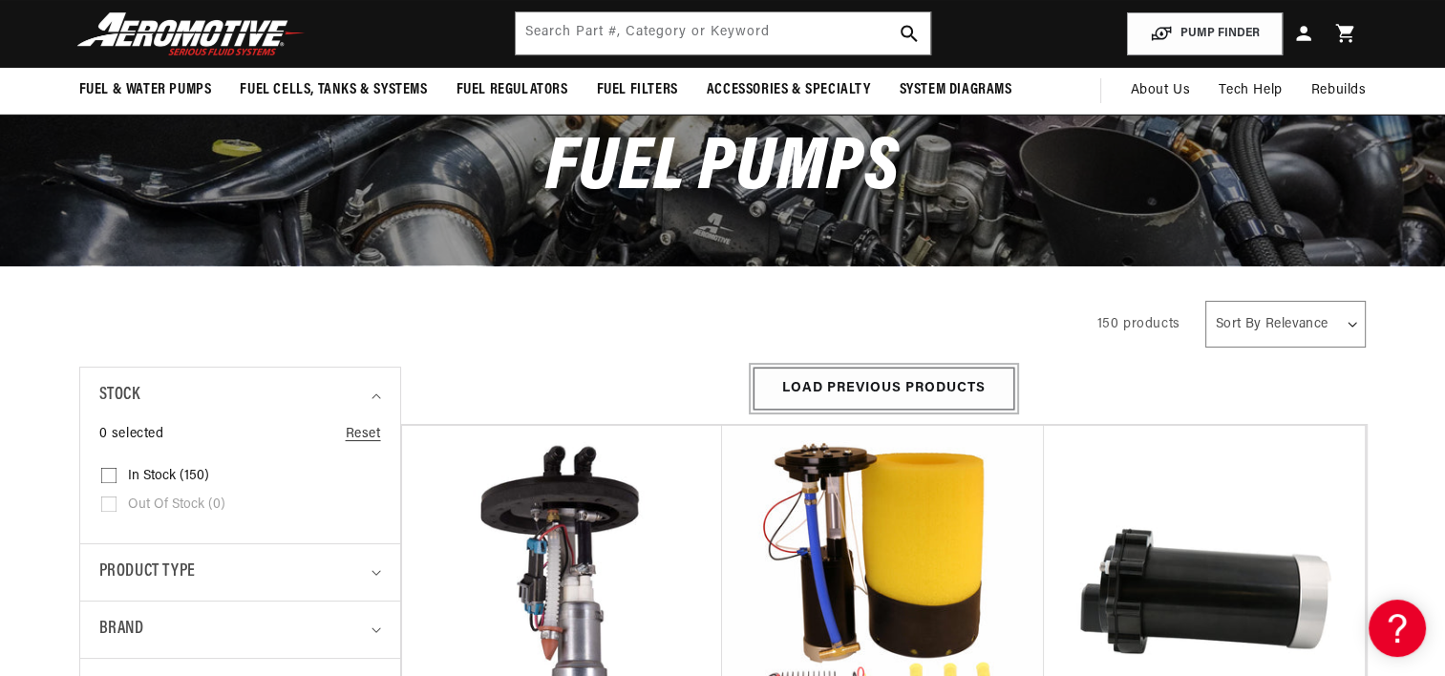
click at [906, 394] on button "Load Previous Products" at bounding box center [884, 389] width 261 height 43
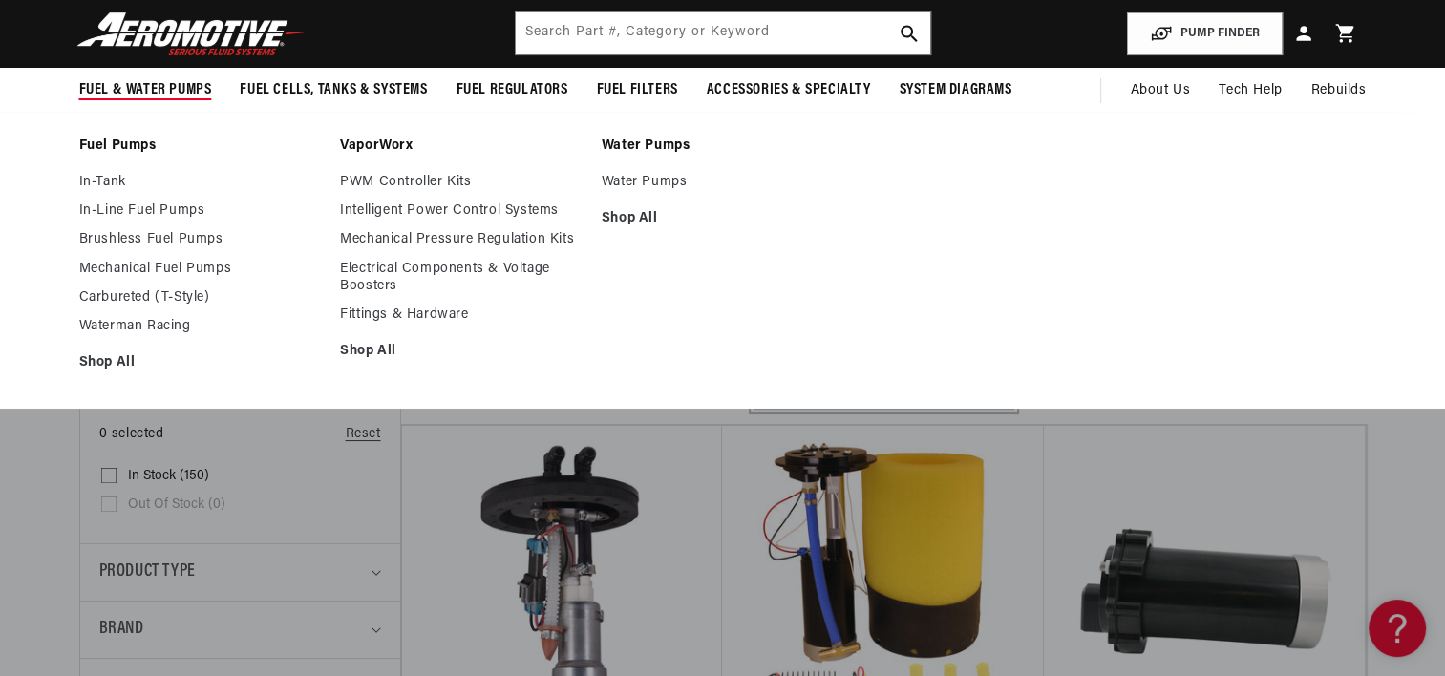
scroll to position [0, 756]
click at [111, 179] on link "In-Tank" at bounding box center [200, 182] width 243 height 17
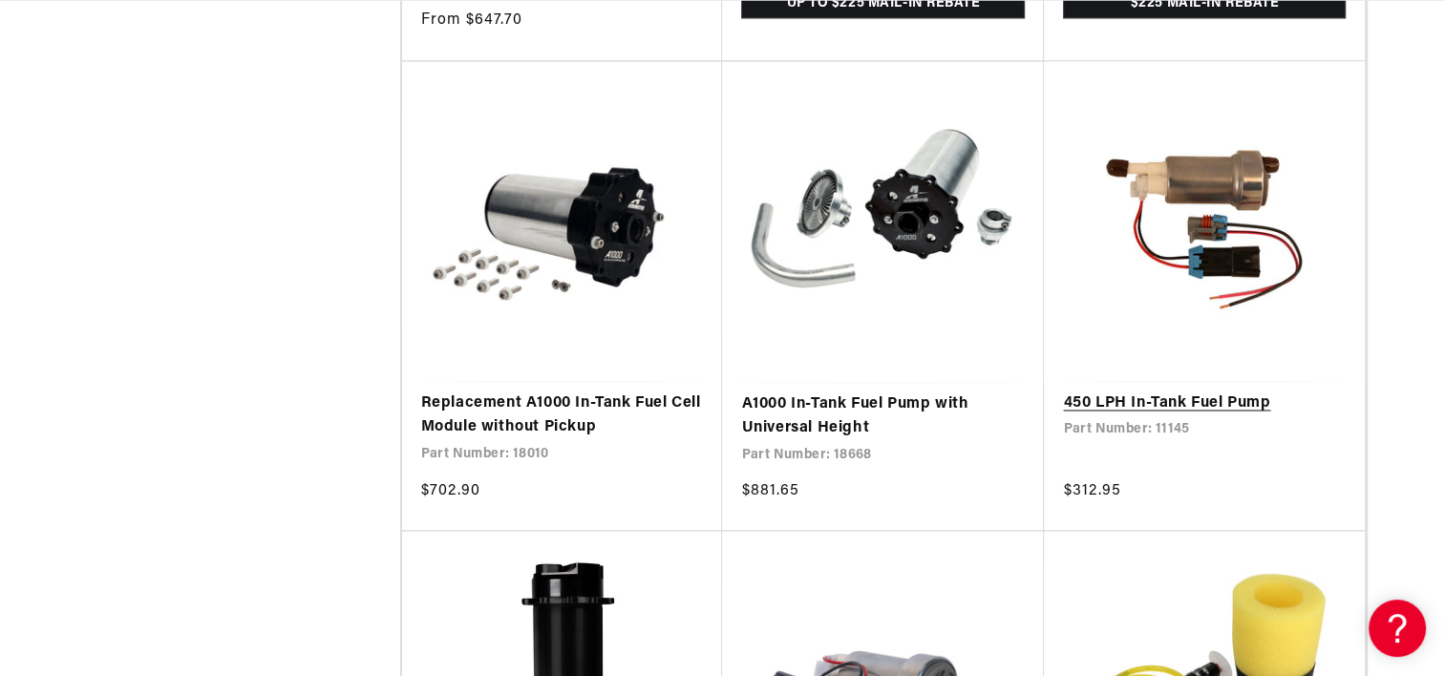
click at [1222, 395] on link "450 LPH In-Tank Fuel Pump" at bounding box center [1204, 404] width 283 height 25
